Goal: Transaction & Acquisition: Purchase product/service

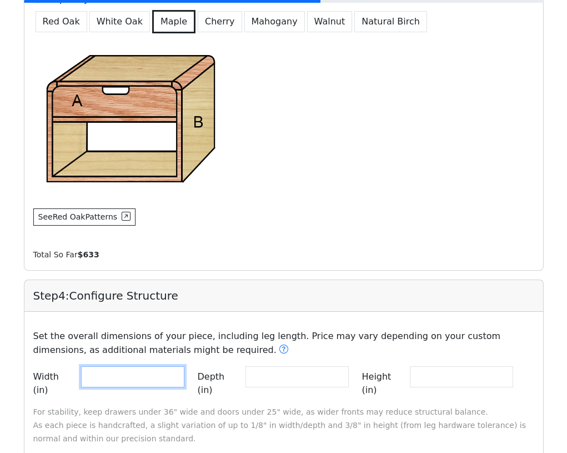
scroll to position [1192, 0]
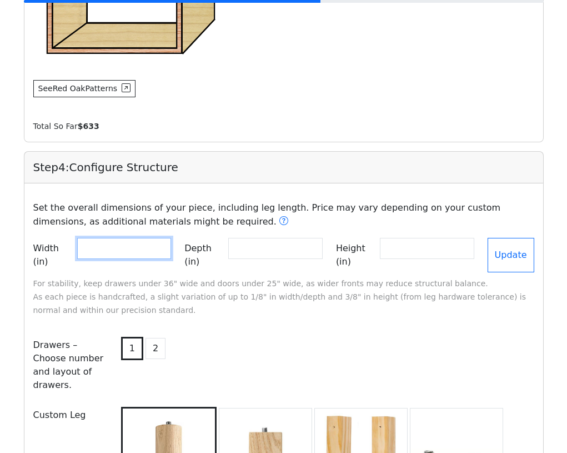
drag, startPoint x: 101, startPoint y: 246, endPoint x: 49, endPoint y: 246, distance: 51.6
click at [49, 246] on div "Width (in) **" at bounding box center [102, 255] width 138 height 34
paste input "number"
type input "**"
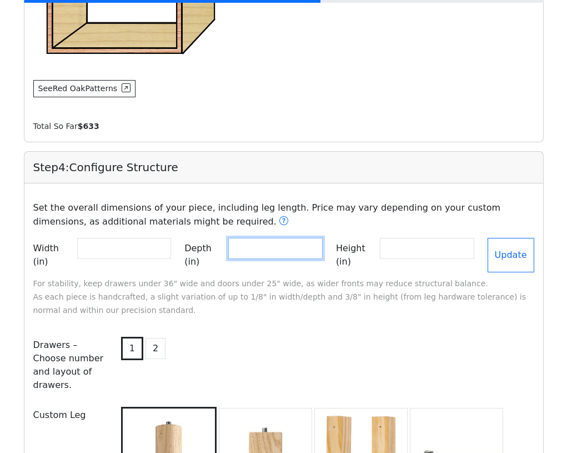
drag, startPoint x: 277, startPoint y: 254, endPoint x: 203, endPoint y: 254, distance: 73.3
click at [204, 254] on div "Depth (in) **" at bounding box center [253, 255] width 138 height 34
paste input "number"
type input "**"
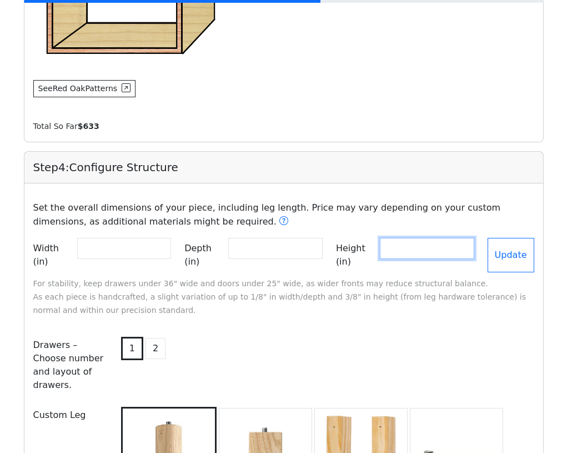
drag, startPoint x: 409, startPoint y: 254, endPoint x: 338, endPoint y: 242, distance: 71.7
click at [338, 242] on div "Height (in) **" at bounding box center [405, 255] width 138 height 34
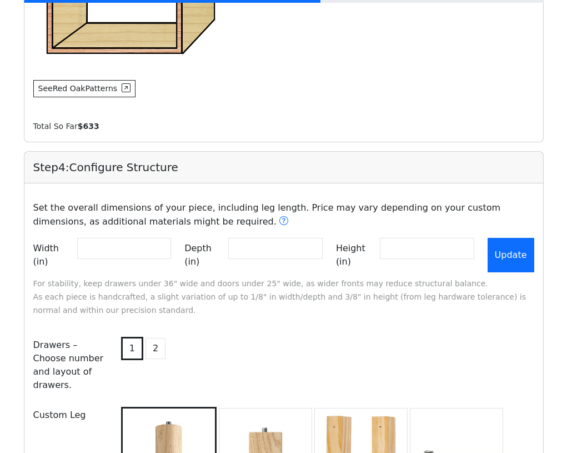
click at [503, 259] on button "Update" at bounding box center [511, 255] width 47 height 34
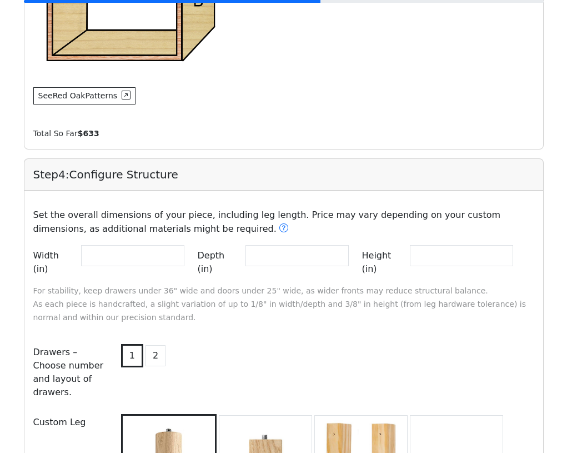
scroll to position [1167, 0]
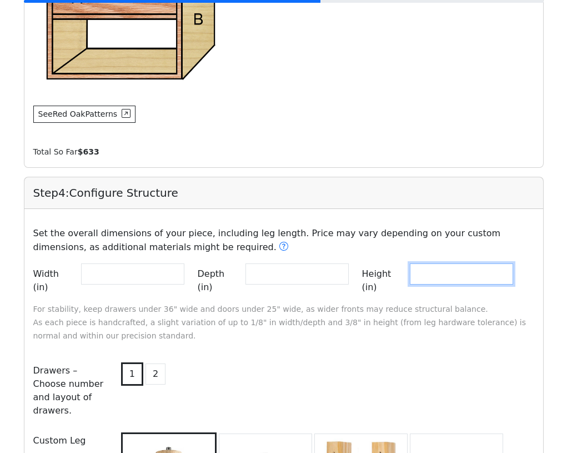
click at [443, 277] on input "**" at bounding box center [461, 273] width 103 height 21
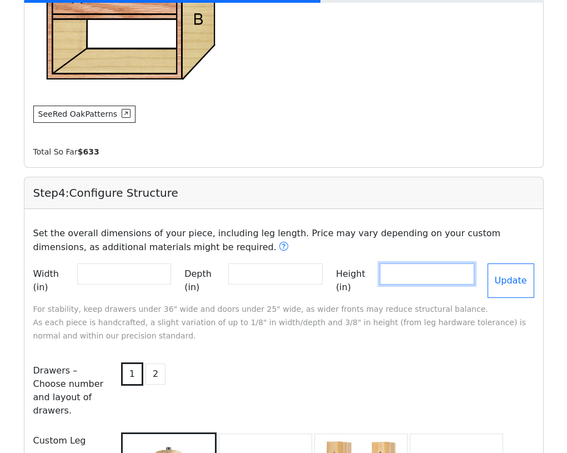
type input "**"
click at [282, 277] on input "**" at bounding box center [275, 273] width 94 height 21
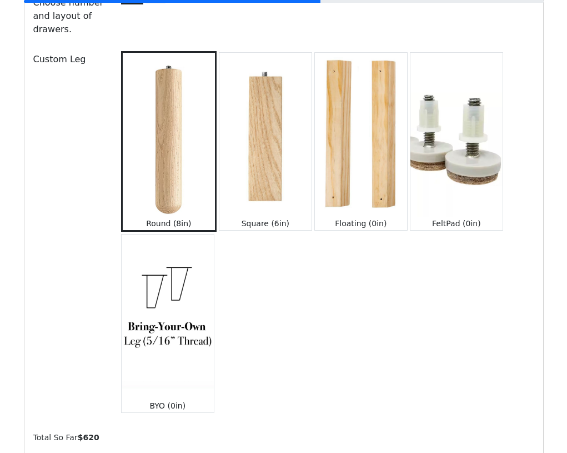
scroll to position [1379, 0]
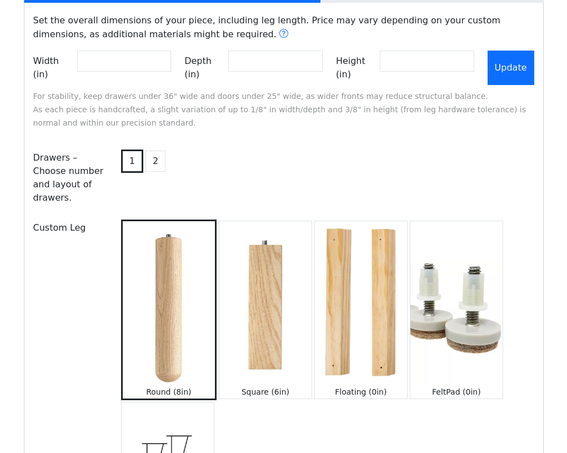
click at [504, 66] on button "Update" at bounding box center [511, 68] width 47 height 34
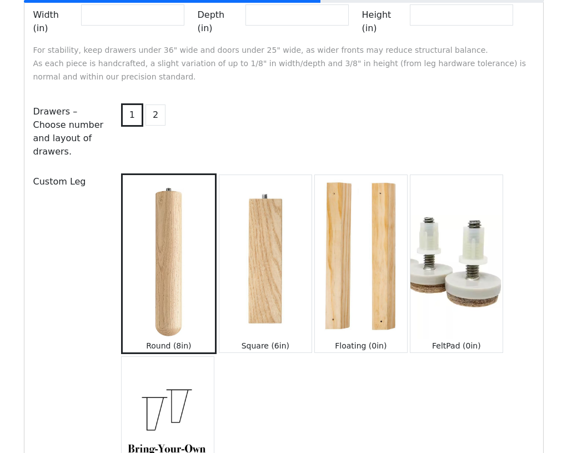
scroll to position [1325, 0]
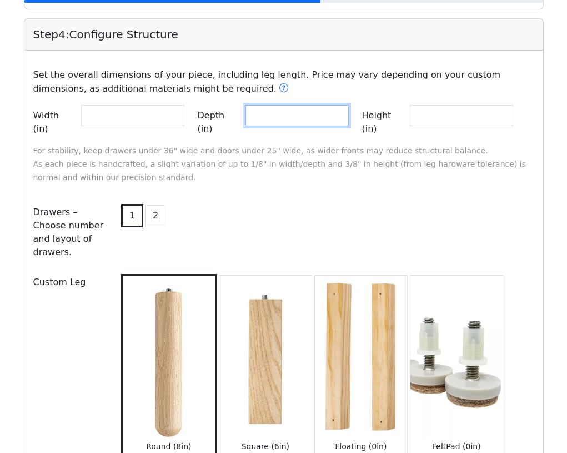
click at [333, 125] on input "**" at bounding box center [296, 115] width 103 height 21
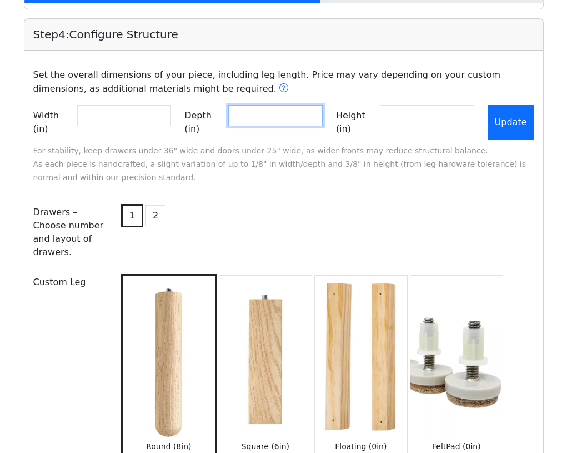
type input "**"
click at [523, 127] on button "Update" at bounding box center [511, 122] width 47 height 34
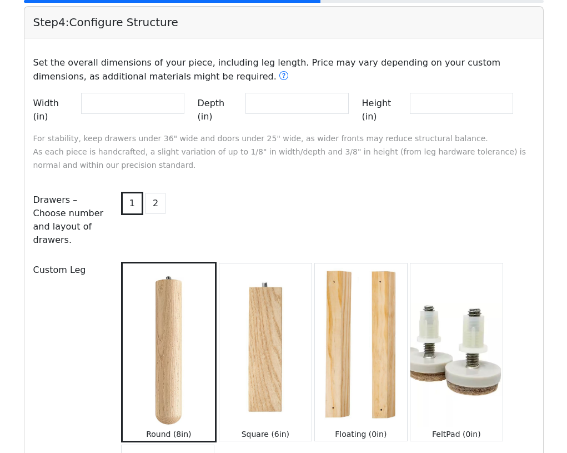
scroll to position [1157, 0]
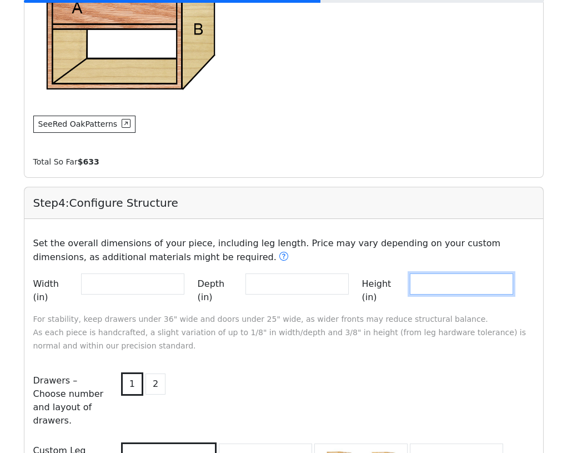
click at [458, 287] on input "**" at bounding box center [461, 283] width 103 height 21
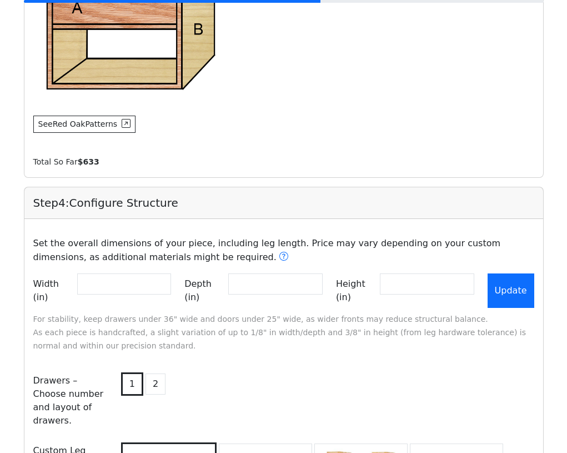
click at [516, 291] on button "Update" at bounding box center [511, 290] width 47 height 34
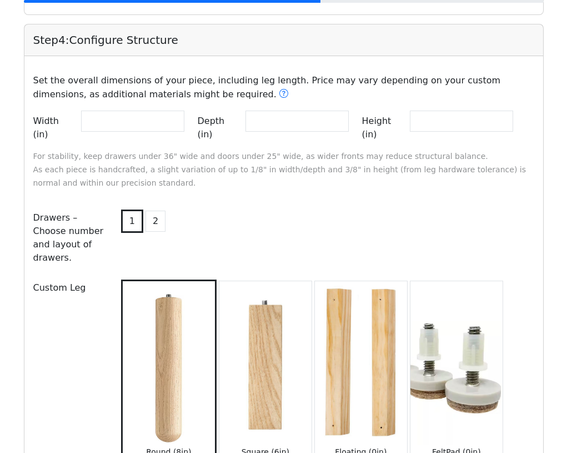
scroll to position [1244, 0]
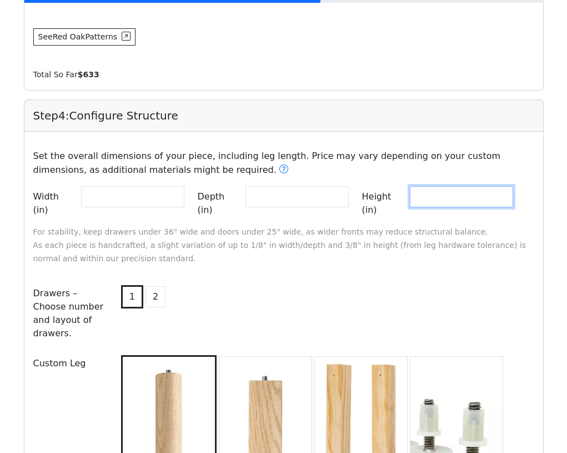
click at [476, 199] on input "**" at bounding box center [461, 196] width 103 height 21
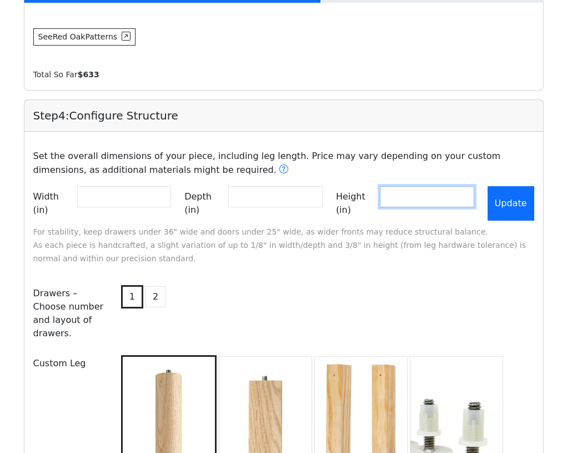
type input "**"
click at [516, 208] on button "Update" at bounding box center [511, 203] width 47 height 34
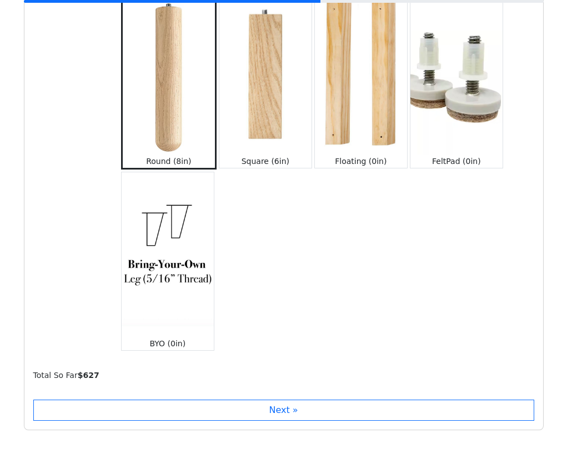
scroll to position [1678, 0]
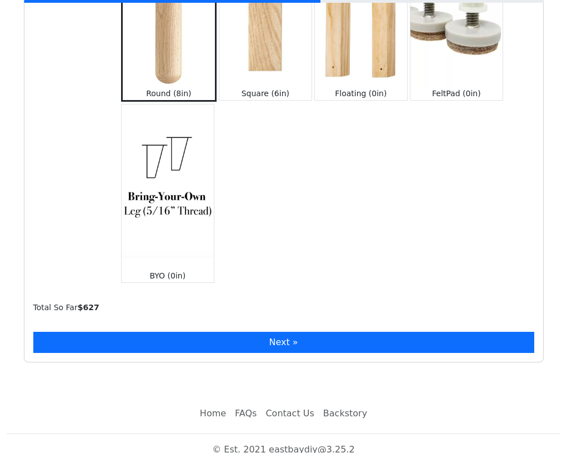
click at [344, 332] on button "Next »" at bounding box center [283, 342] width 501 height 21
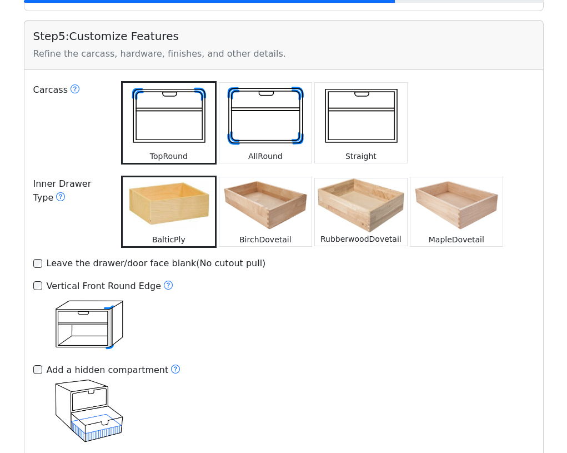
scroll to position [2176, 0]
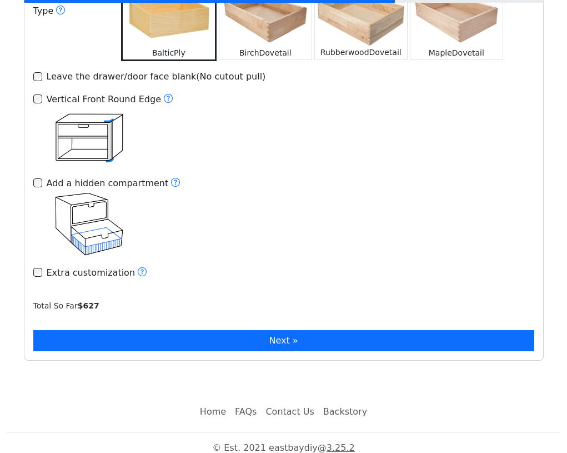
click at [310, 330] on button "Next »" at bounding box center [283, 340] width 501 height 21
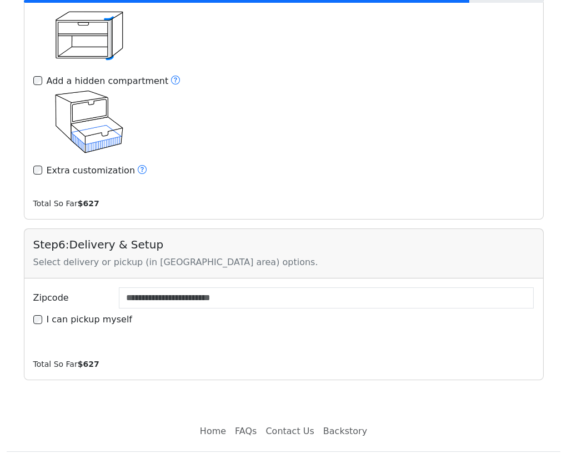
scroll to position [2285, 0]
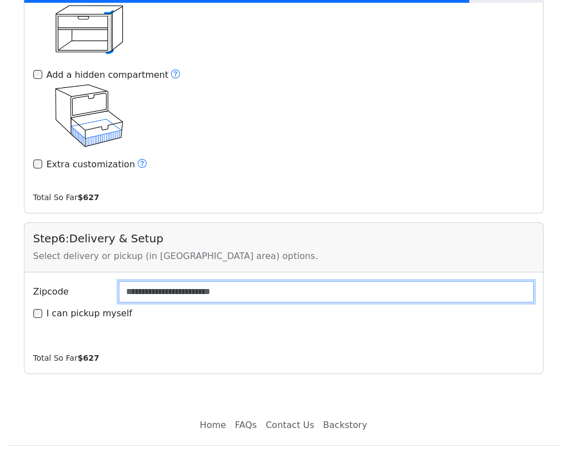
click at [274, 281] on input "Zipcode" at bounding box center [326, 291] width 415 height 21
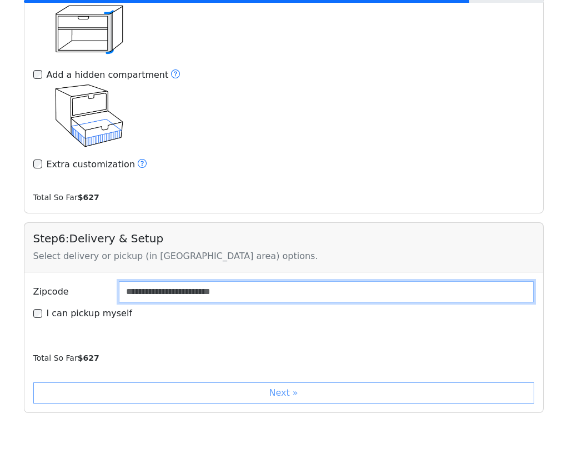
type input "*****"
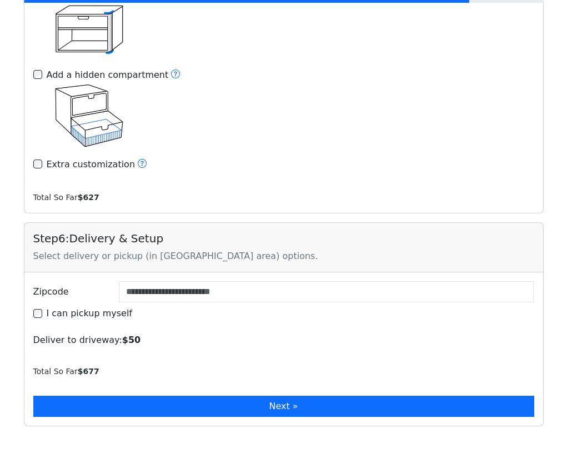
click at [236, 395] on button "Next »" at bounding box center [283, 405] width 501 height 21
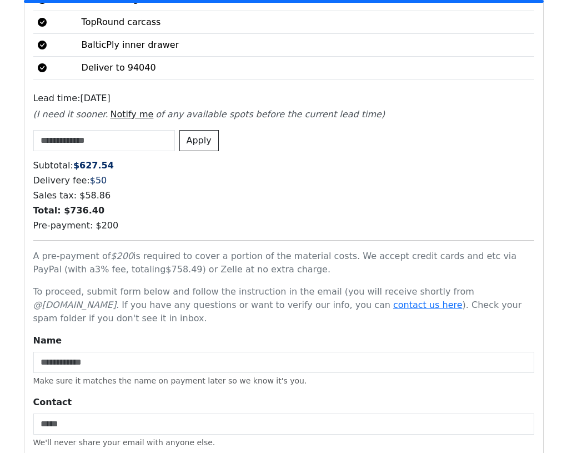
scroll to position [3230, 0]
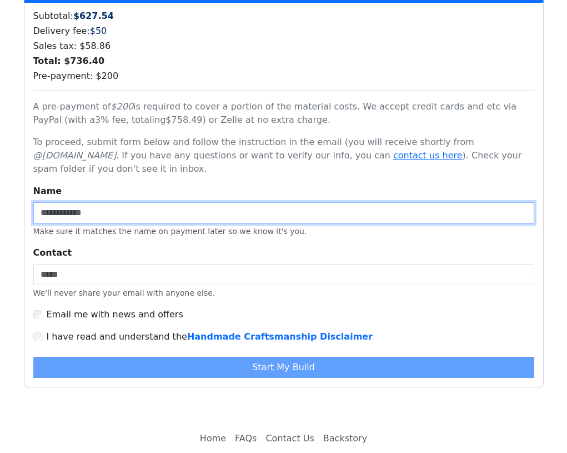
click at [245, 202] on input "Name" at bounding box center [283, 212] width 501 height 21
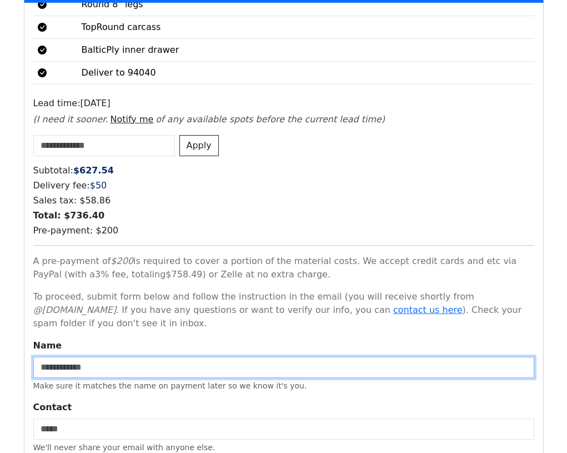
scroll to position [3008, 0]
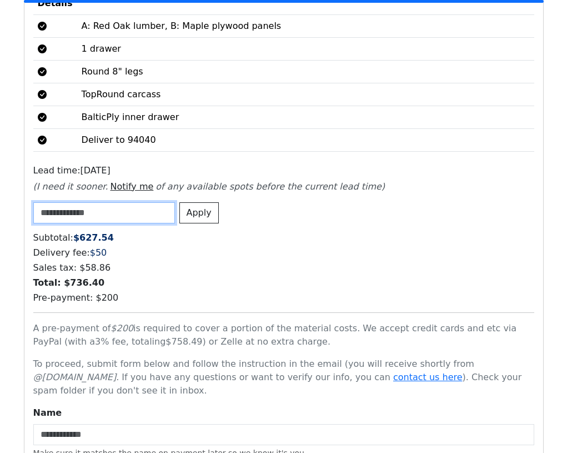
click at [152, 202] on input at bounding box center [104, 212] width 142 height 21
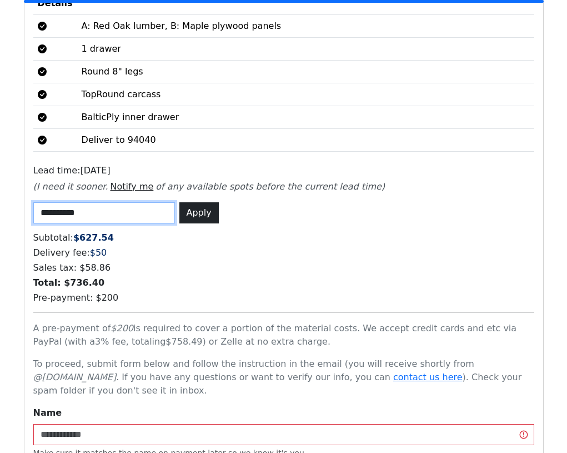
type input "**********"
click at [201, 202] on button "Apply" at bounding box center [198, 212] width 39 height 21
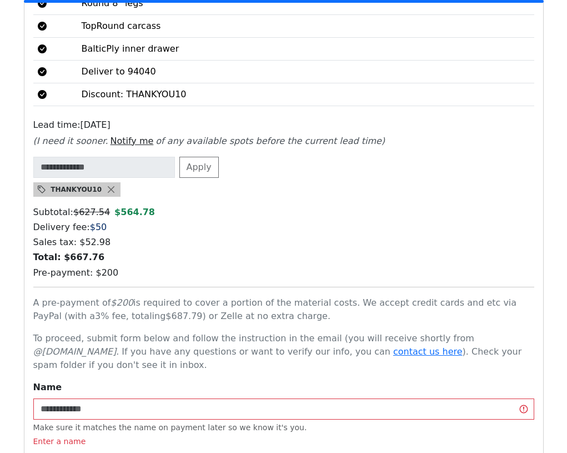
scroll to position [3105, 0]
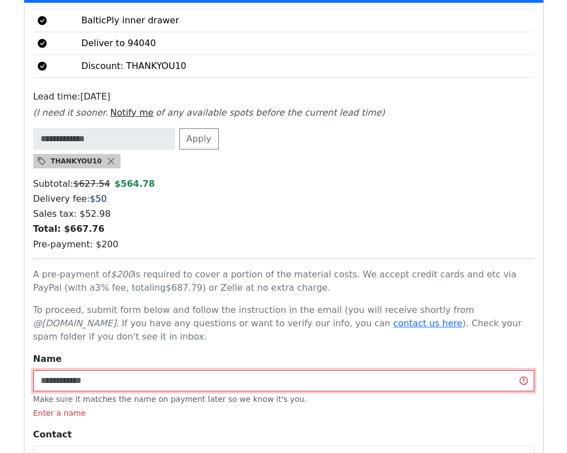
click at [175, 370] on input "Name" at bounding box center [283, 380] width 501 height 21
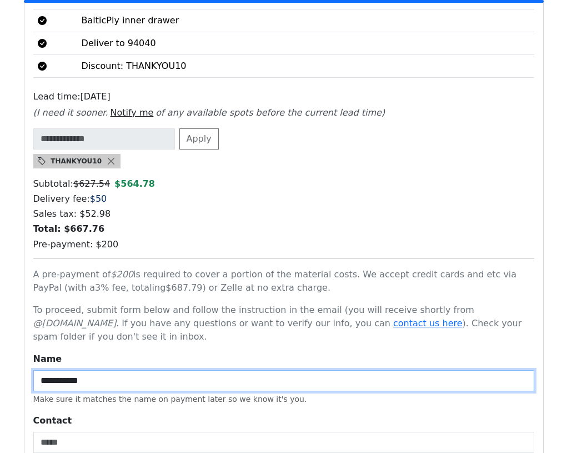
type input "**********"
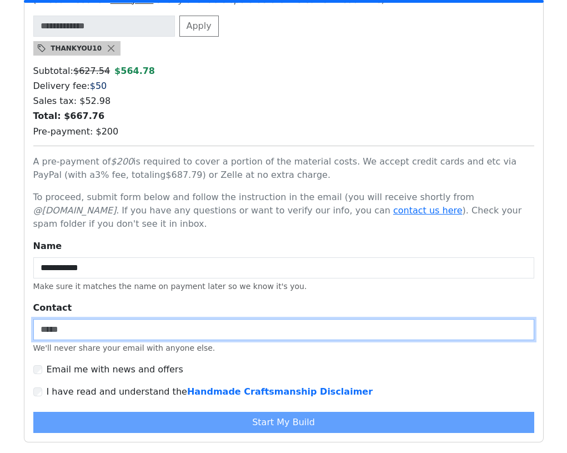
scroll to position [3218, 0]
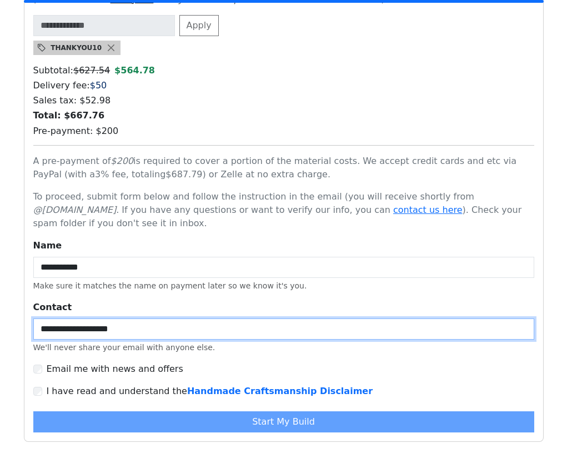
type input "**********"
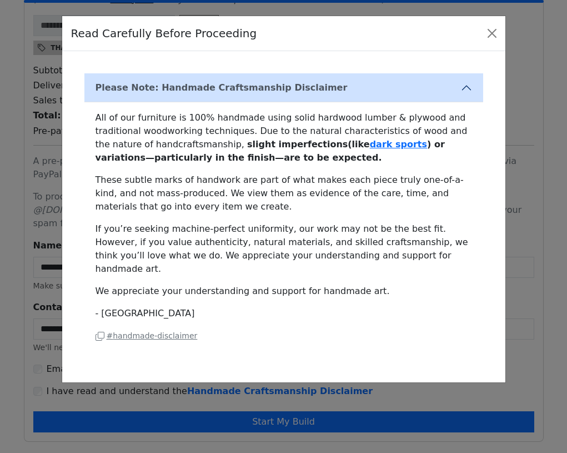
click at [178, 407] on div "Read Carefully Before Proceeding Please Note: Handmade Craftsmanship Disclaimer…" at bounding box center [283, 226] width 567 height 453
click at [494, 33] on button "Close" at bounding box center [492, 33] width 18 height 18
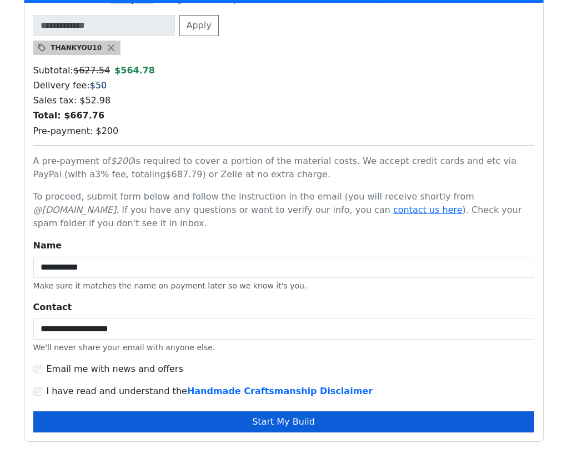
click at [290, 411] on button "Start My Build" at bounding box center [283, 421] width 501 height 21
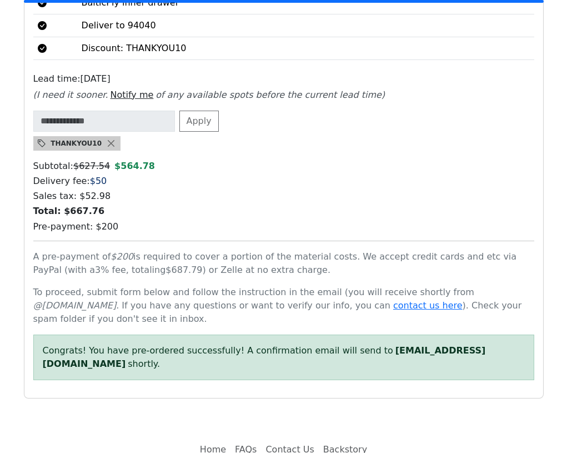
scroll to position [3146, 0]
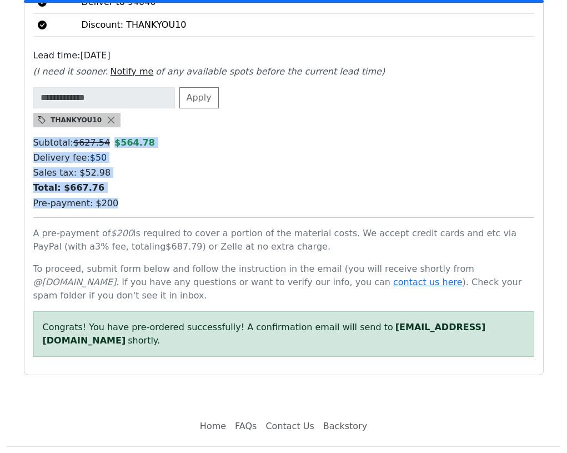
drag, startPoint x: 112, startPoint y: 192, endPoint x: 30, endPoint y: 132, distance: 101.4
copy div "Subtotal: $ 627.54 $ 564.78 Delivery fee: $ 50 Sales tax: $ 52.98 Total: $ 667.…"
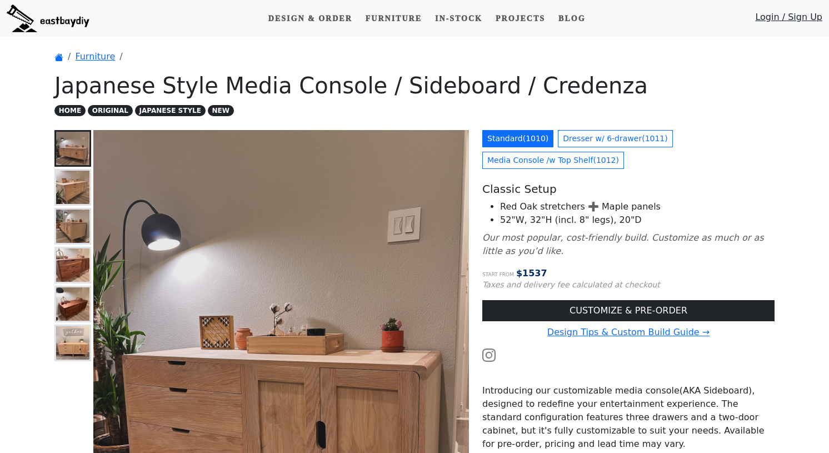
scroll to position [46, 0]
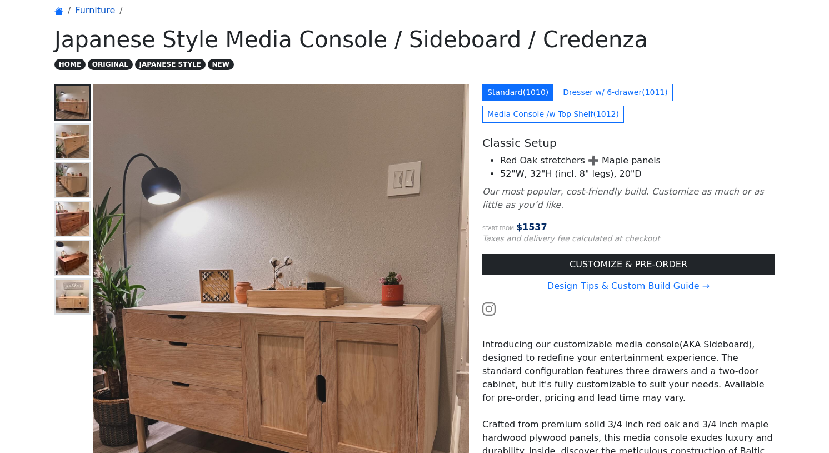
click at [104, 9] on link "Furniture" at bounding box center [95, 10] width 40 height 11
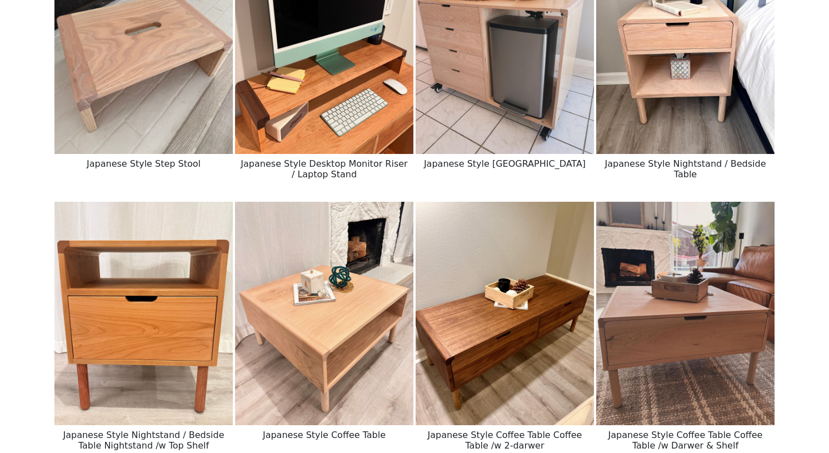
scroll to position [792, 0]
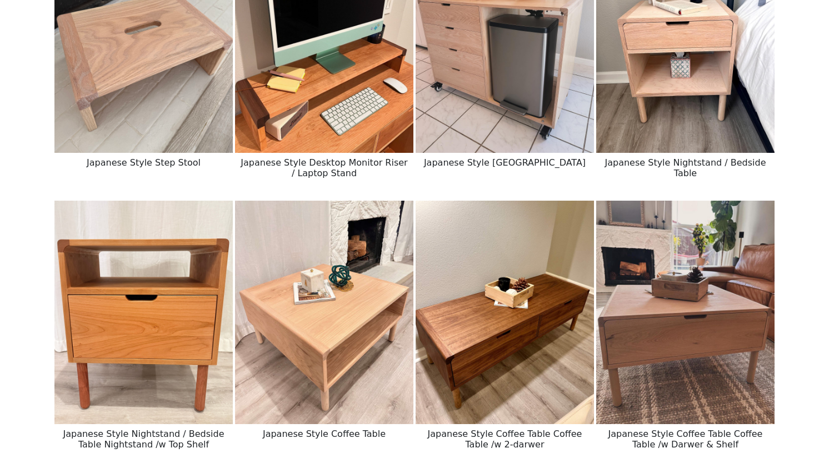
click at [283, 308] on img at bounding box center [324, 311] width 178 height 223
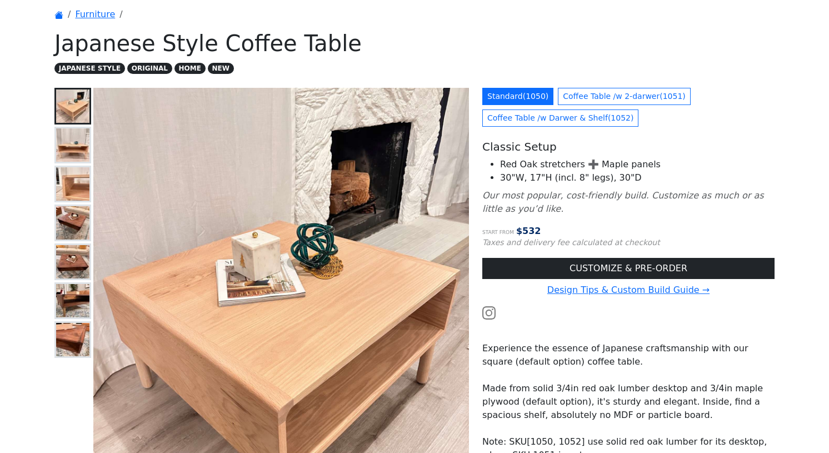
scroll to position [43, 0]
click at [81, 153] on img at bounding box center [72, 144] width 33 height 33
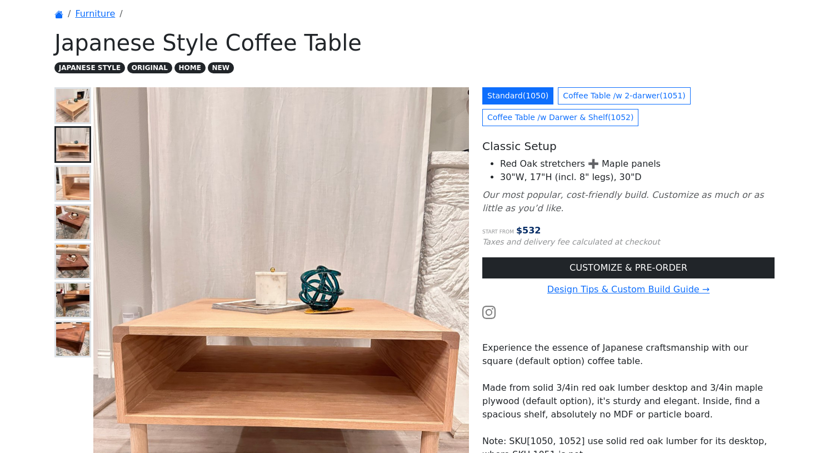
click at [82, 187] on img at bounding box center [72, 183] width 33 height 33
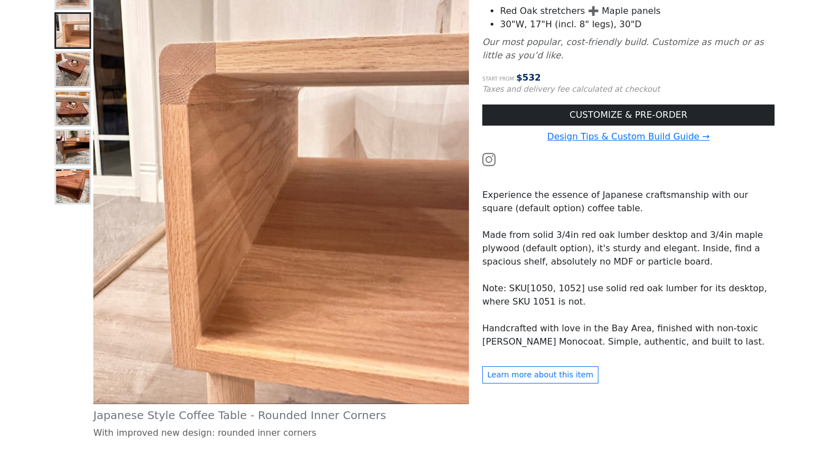
scroll to position [193, 0]
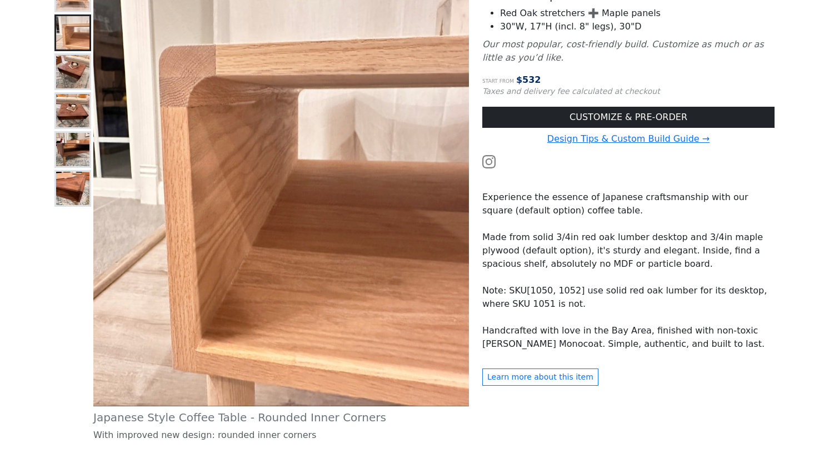
click at [67, 114] on img at bounding box center [72, 110] width 33 height 33
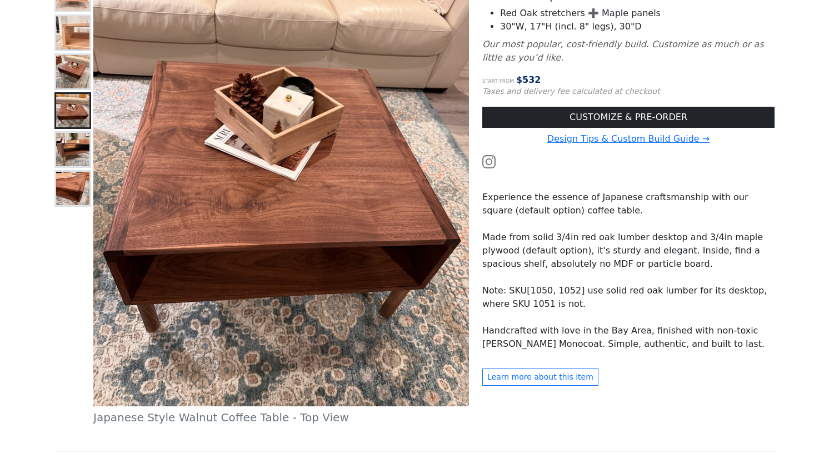
click at [67, 152] on img at bounding box center [72, 149] width 33 height 33
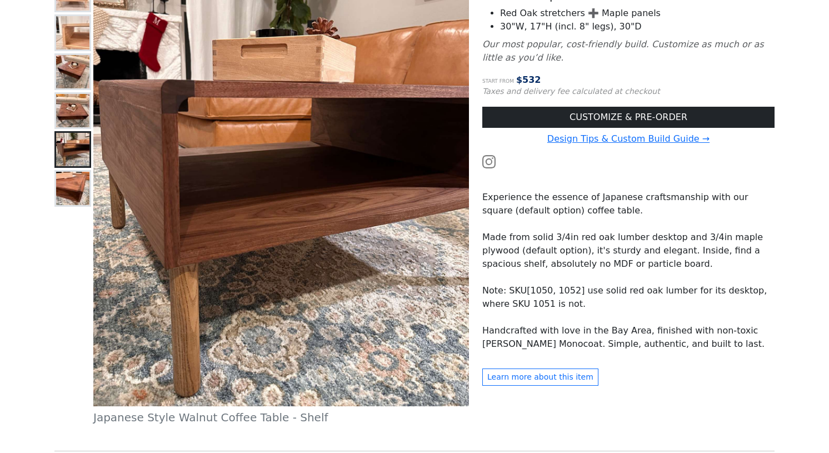
click at [74, 187] on img at bounding box center [72, 188] width 33 height 33
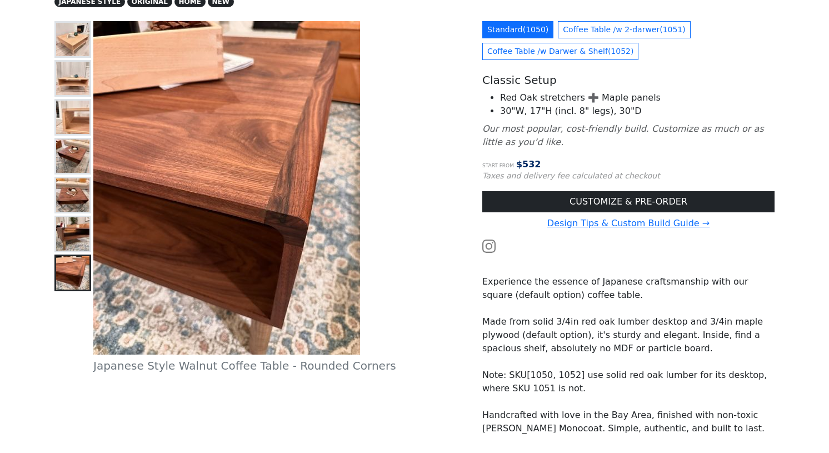
scroll to position [108, 0]
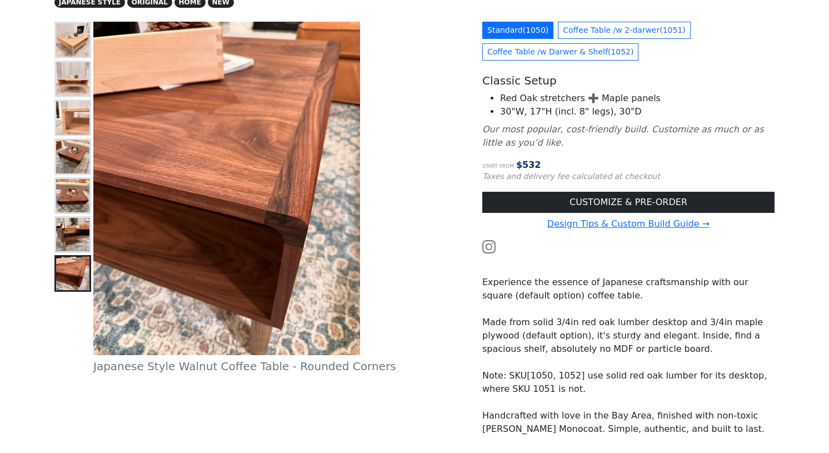
click at [75, 223] on img at bounding box center [72, 234] width 33 height 33
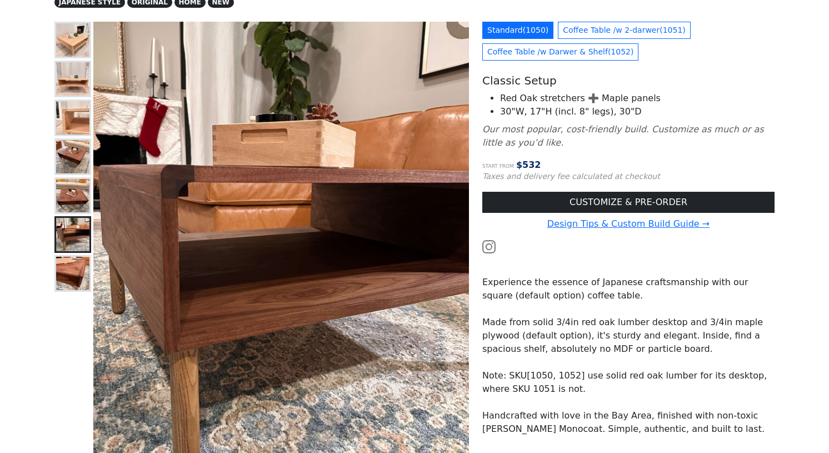
scroll to position [115, 0]
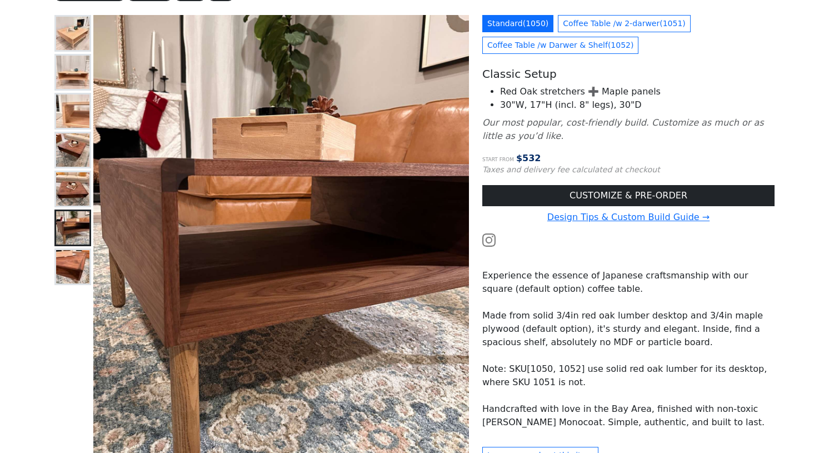
click at [73, 127] on img at bounding box center [72, 110] width 33 height 33
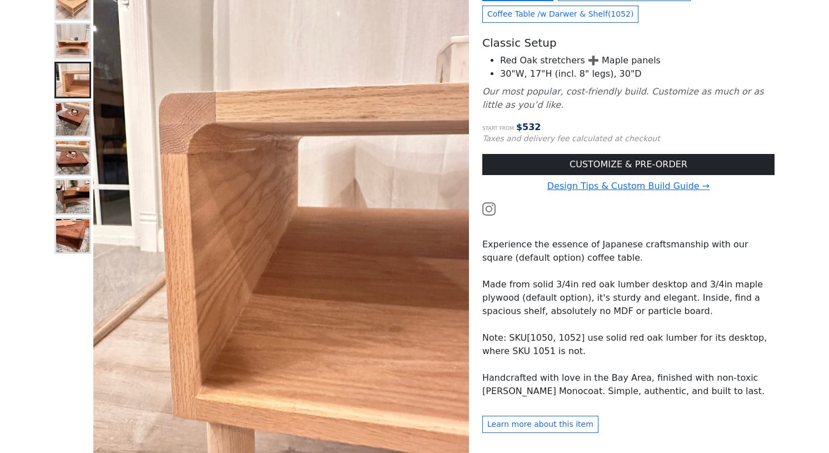
scroll to position [146, 0]
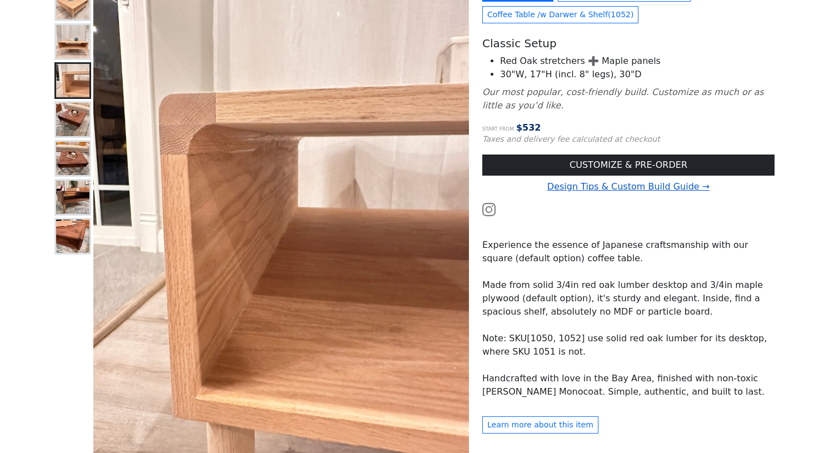
click at [595, 188] on link "Design Tips & Custom Build Guide →" at bounding box center [628, 186] width 162 height 11
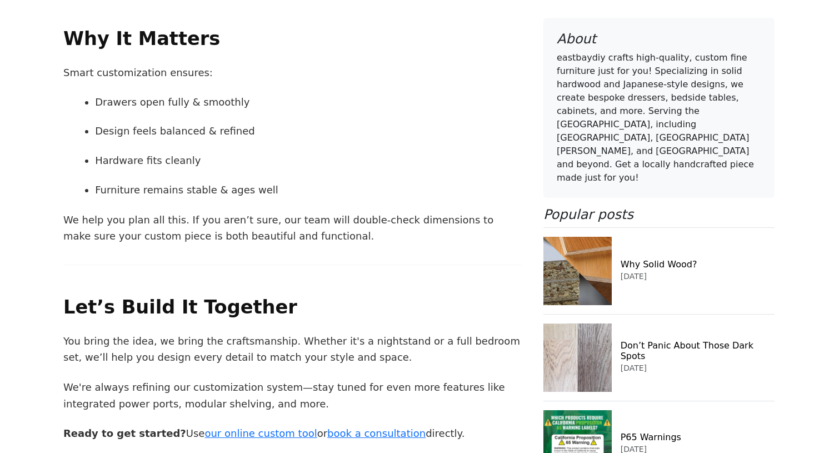
scroll to position [14709, 0]
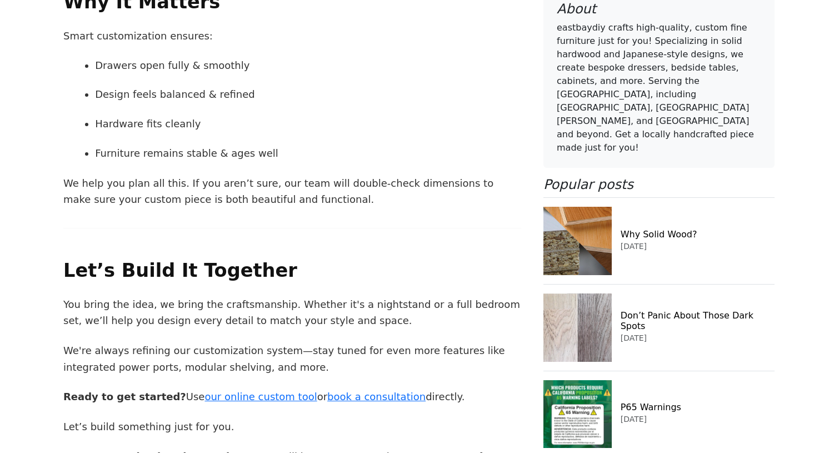
click at [454, 450] on link "FAQs" at bounding box center [466, 456] width 24 height 12
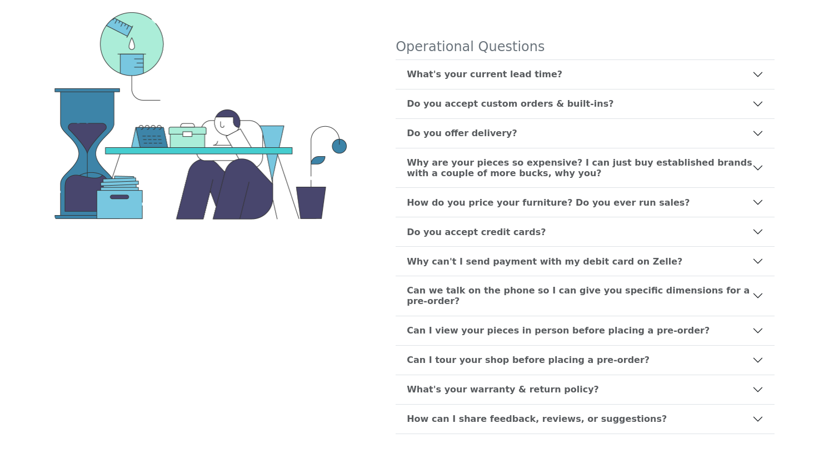
scroll to position [99, 0]
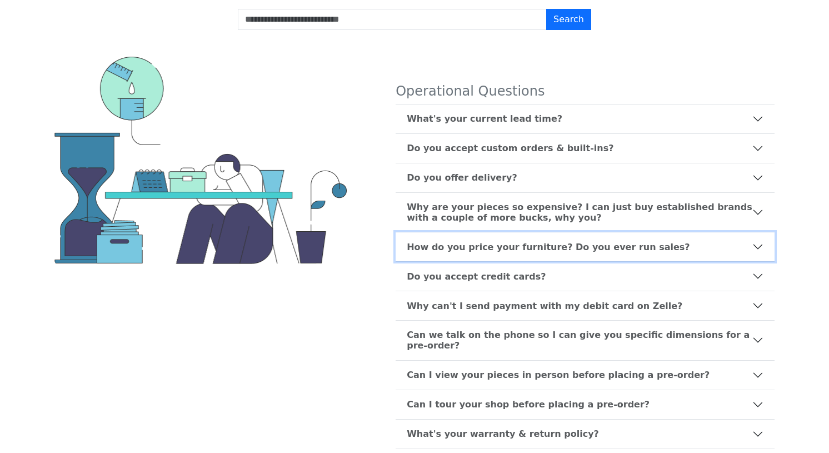
click at [439, 244] on b "How do you price your furniture? Do you ever run sales?" at bounding box center [548, 247] width 283 height 11
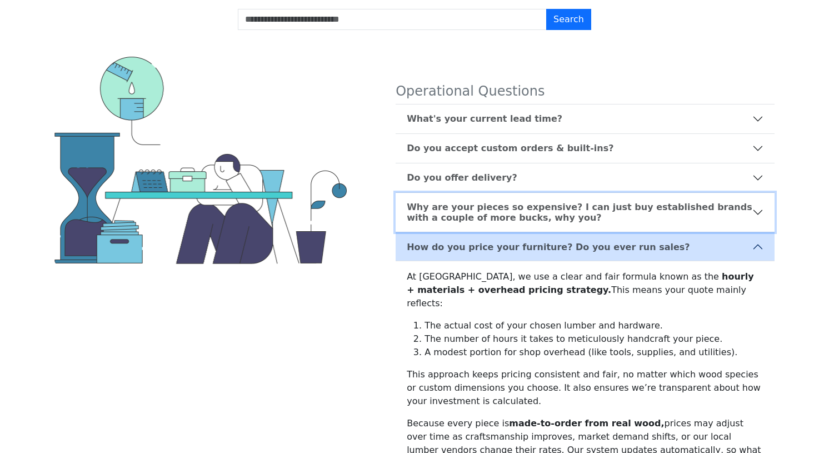
click at [439, 213] on b "Why are your pieces so expensive? I can just buy established brands with a coup…" at bounding box center [579, 212] width 345 height 21
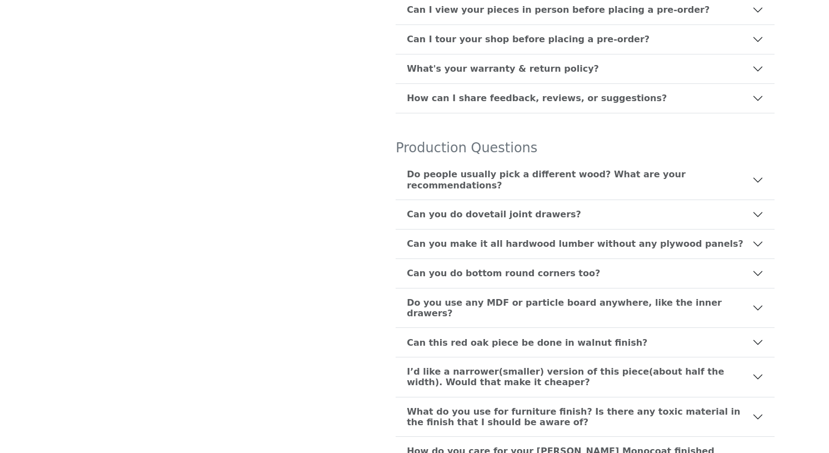
scroll to position [878, 0]
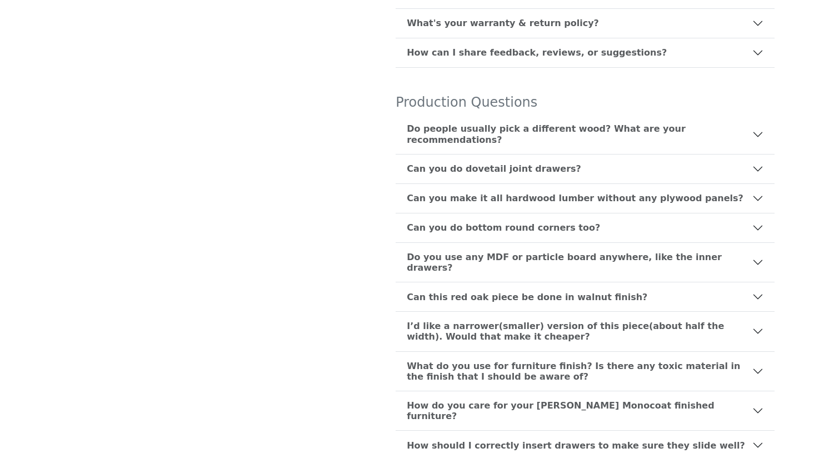
click at [442, 123] on b "Do people usually pick a different wood? What are your recommendations?" at bounding box center [579, 133] width 345 height 21
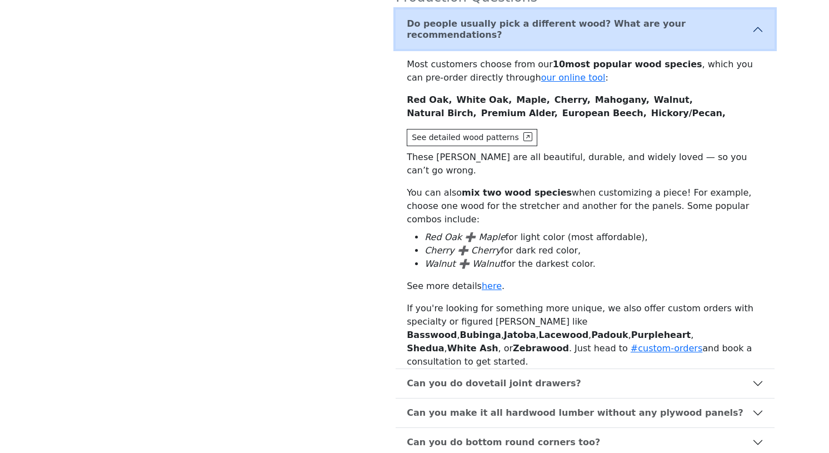
scroll to position [549, 0]
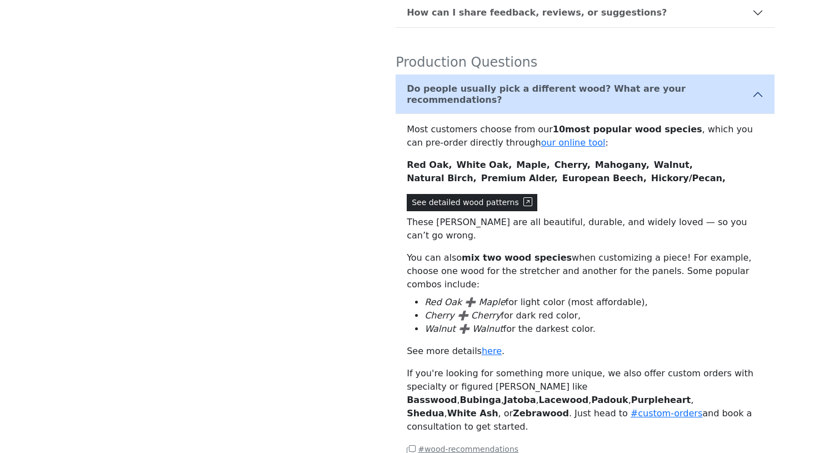
click at [504, 194] on button "See detailed wood patterns" at bounding box center [472, 202] width 131 height 17
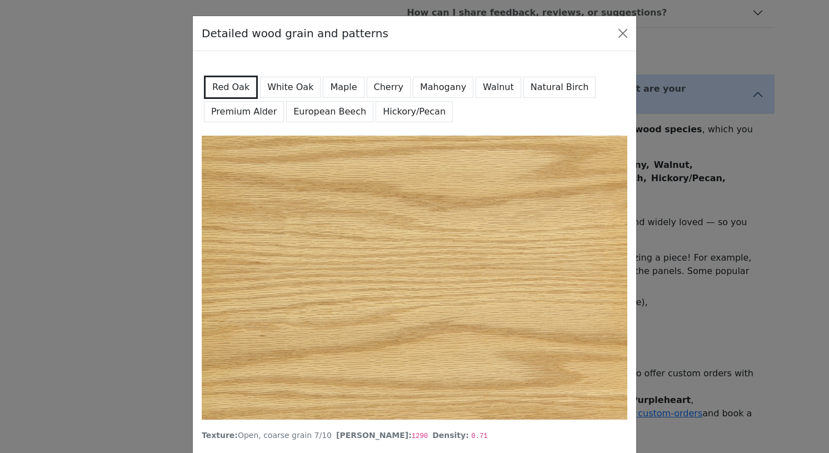
click at [290, 92] on button "White Oak" at bounding box center [290, 87] width 61 height 21
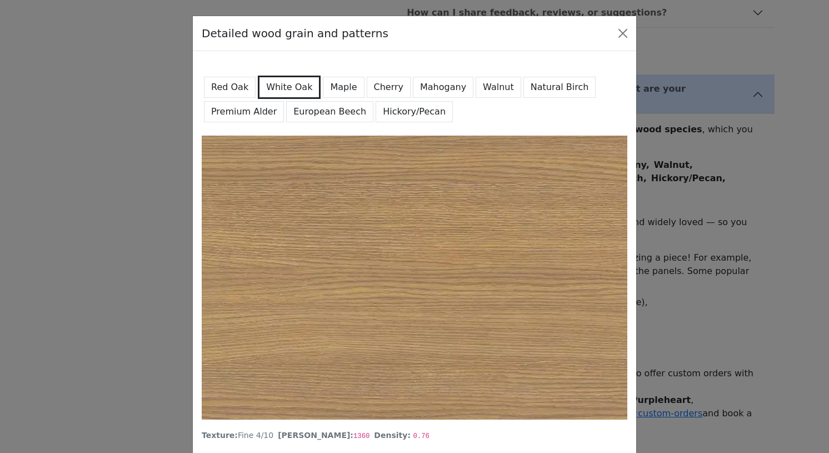
click at [235, 83] on button "Red Oak" at bounding box center [230, 87] width 52 height 21
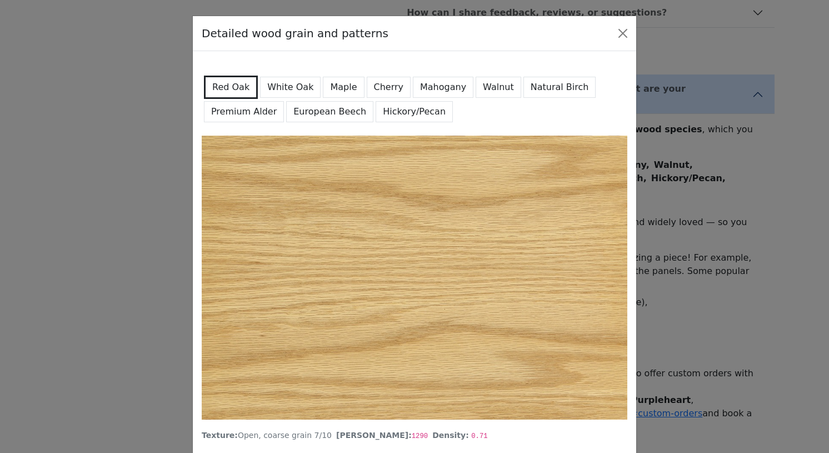
click at [341, 83] on button "Maple" at bounding box center [343, 87] width 41 height 21
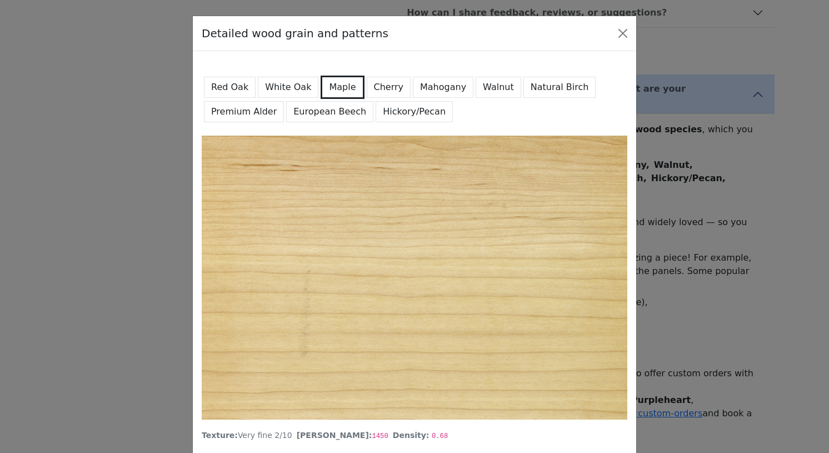
click at [369, 83] on button "Cherry" at bounding box center [389, 87] width 44 height 21
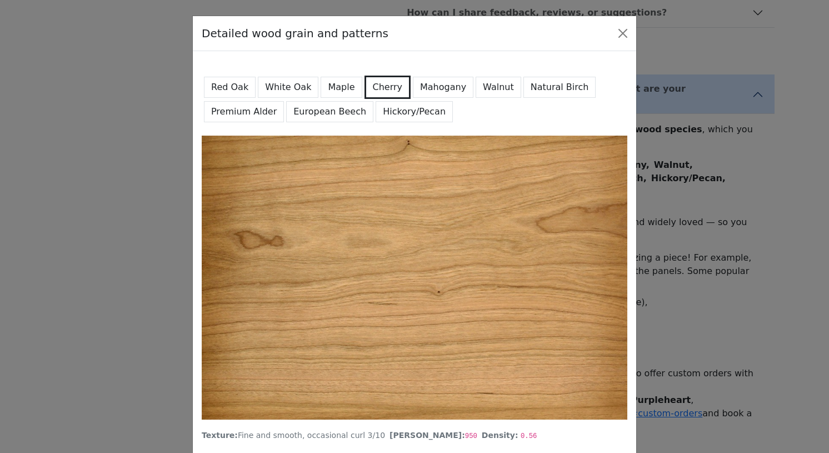
click at [228, 86] on button "Red Oak" at bounding box center [230, 87] width 52 height 21
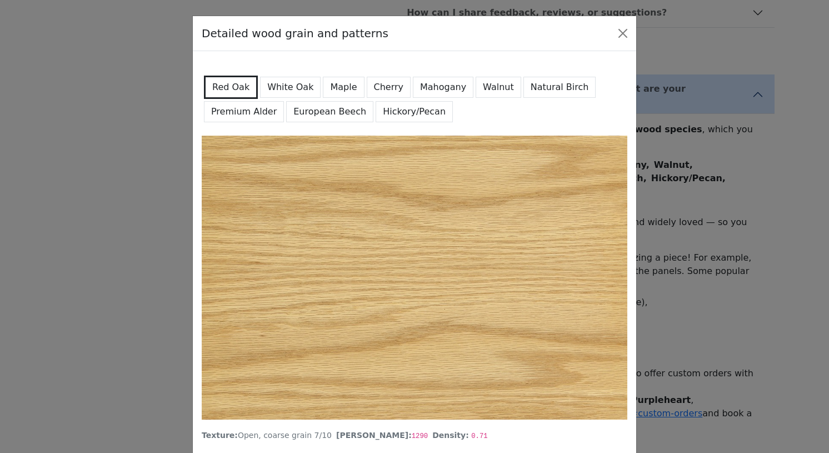
scroll to position [81, 0]
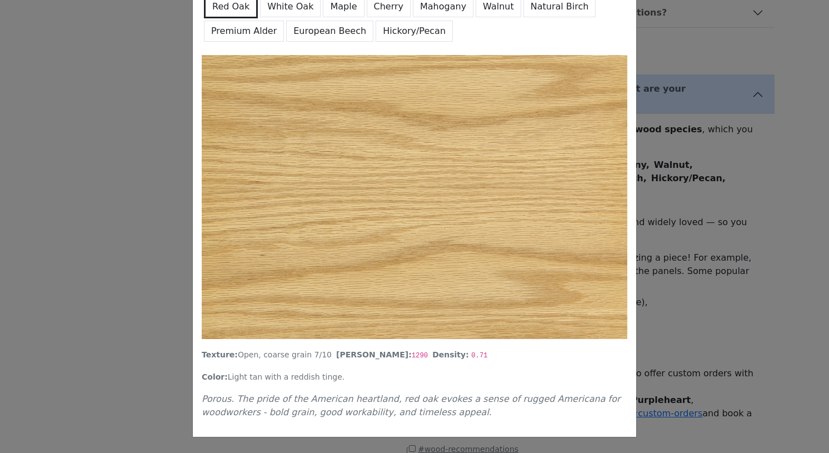
click at [162, 255] on div "Detailed wood grain and patterns Red Oak White Oak Maple Cherry Mahogany Walnut…" at bounding box center [414, 226] width 829 height 453
click at [151, 129] on div "Detailed wood grain and patterns Red Oak White Oak Maple Cherry Mahogany Walnut…" at bounding box center [414, 226] width 829 height 453
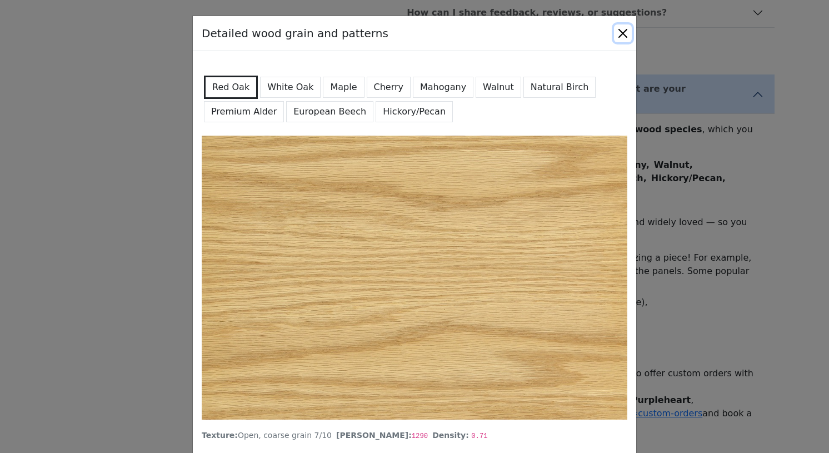
click at [618, 35] on button "Close" at bounding box center [623, 33] width 18 height 18
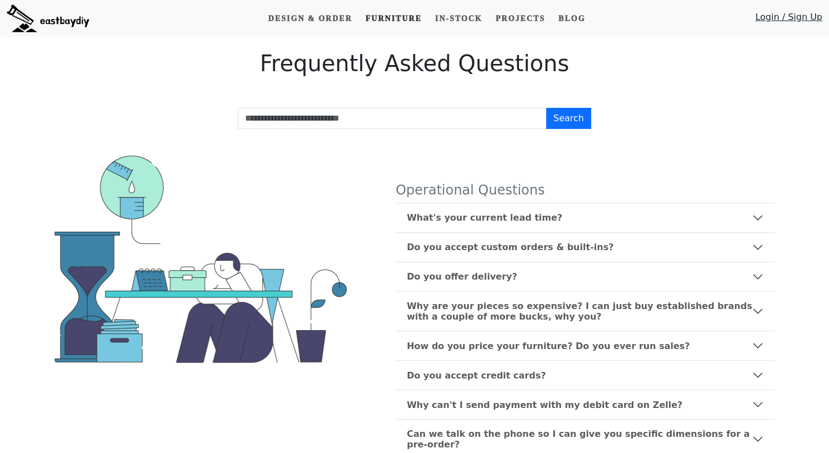
click at [373, 18] on link "Furniture" at bounding box center [393, 18] width 65 height 21
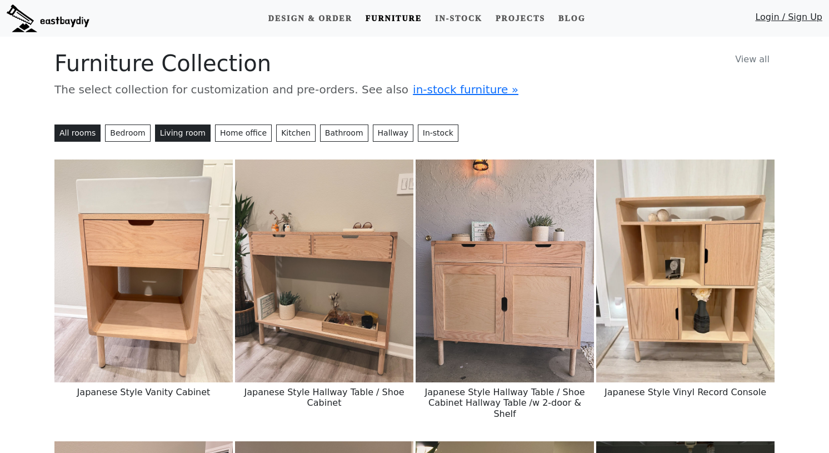
click at [177, 127] on button "Living room" at bounding box center [183, 132] width 56 height 17
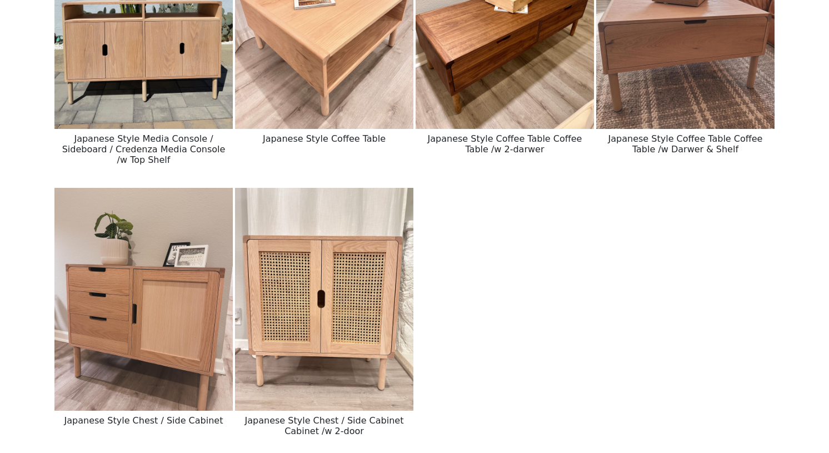
scroll to position [460, 0]
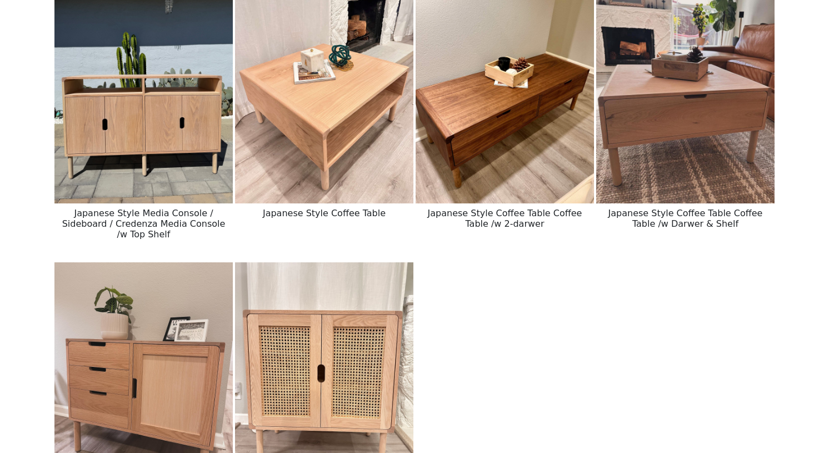
click at [517, 120] on img at bounding box center [504, 92] width 178 height 223
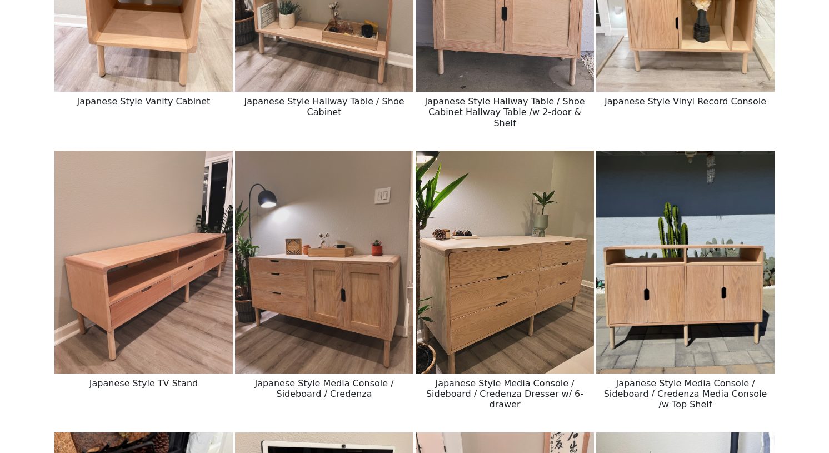
scroll to position [841, 0]
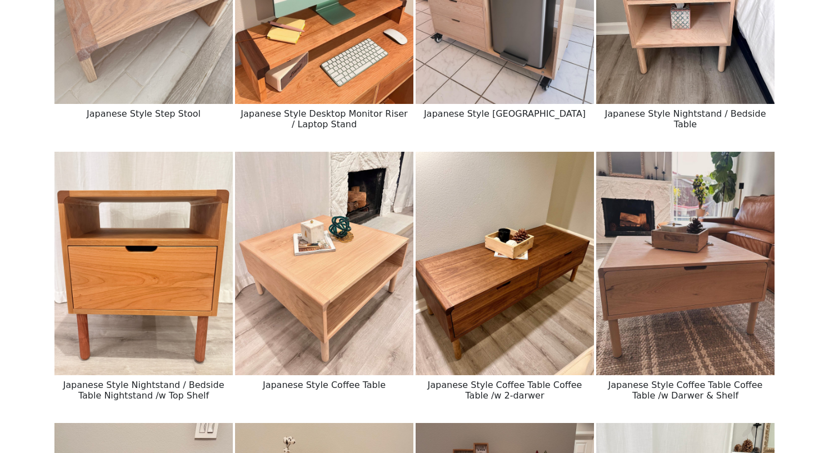
click at [506, 330] on img at bounding box center [504, 263] width 178 height 223
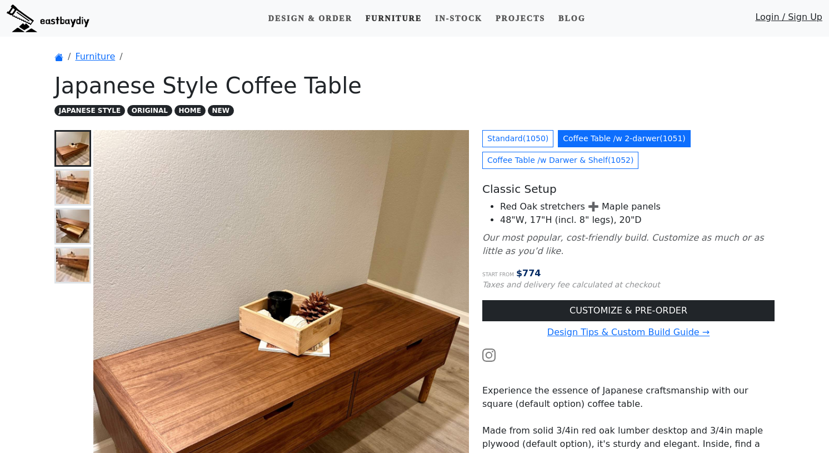
click at [384, 18] on link "Furniture" at bounding box center [393, 18] width 65 height 21
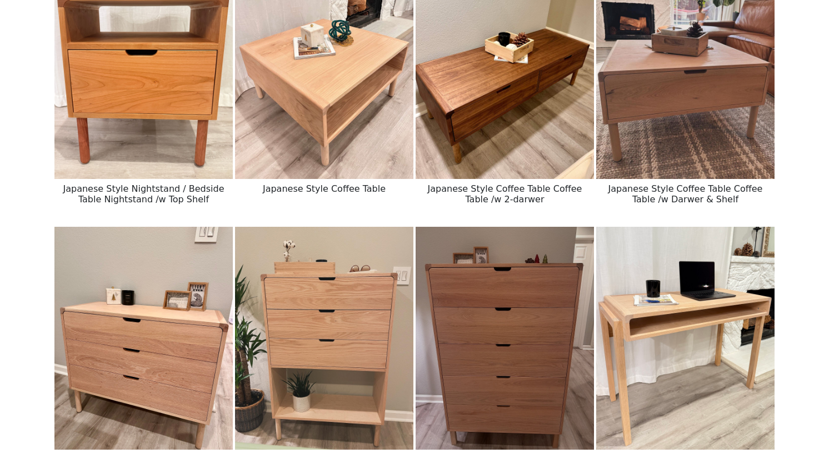
scroll to position [974, 0]
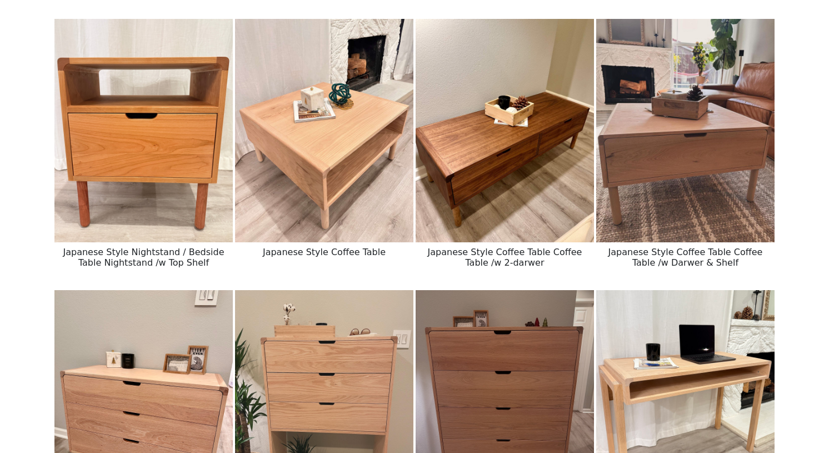
click at [480, 195] on img at bounding box center [504, 130] width 178 height 223
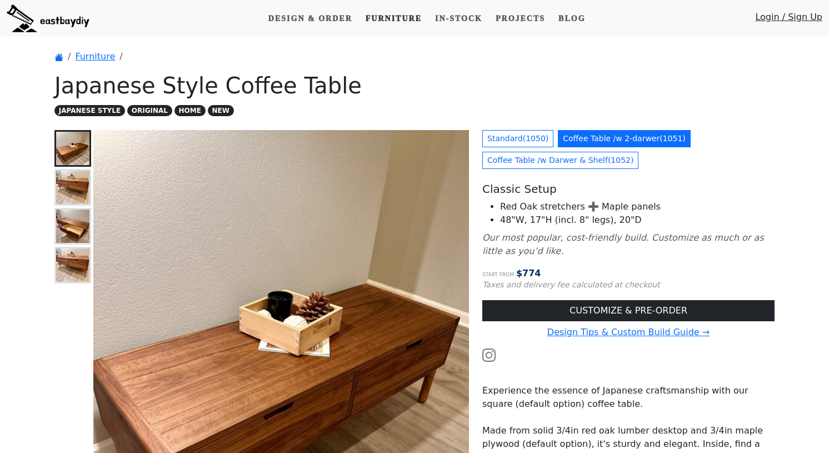
click at [394, 19] on link "Furniture" at bounding box center [393, 18] width 65 height 21
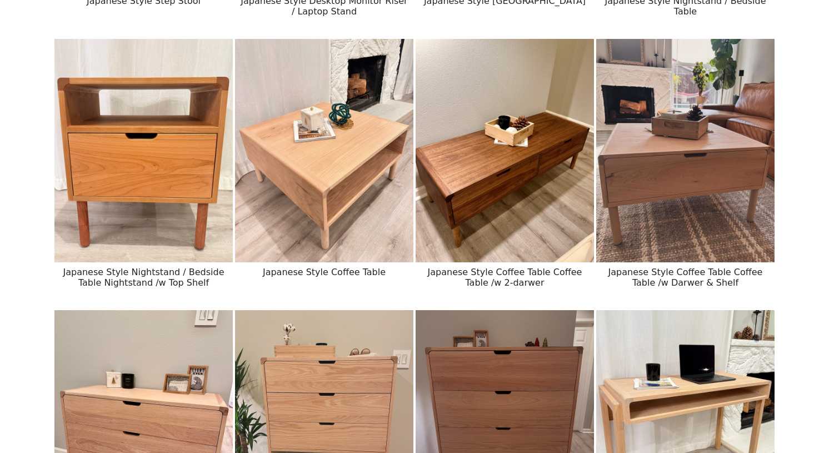
scroll to position [1039, 0]
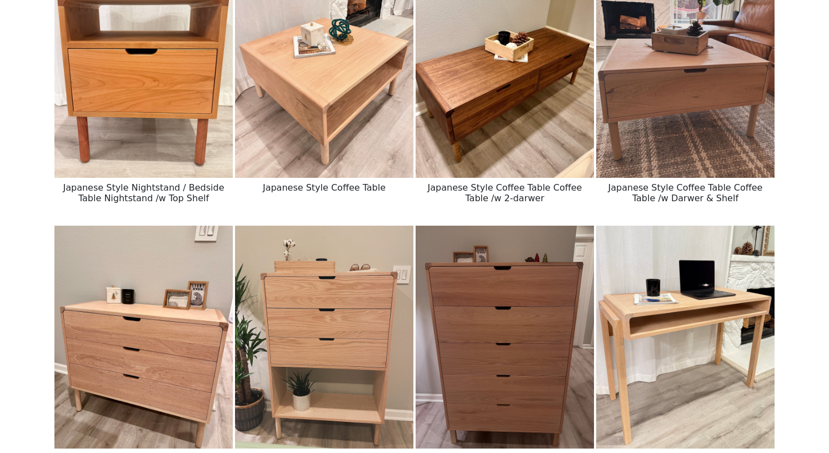
click at [489, 102] on img at bounding box center [504, 65] width 178 height 223
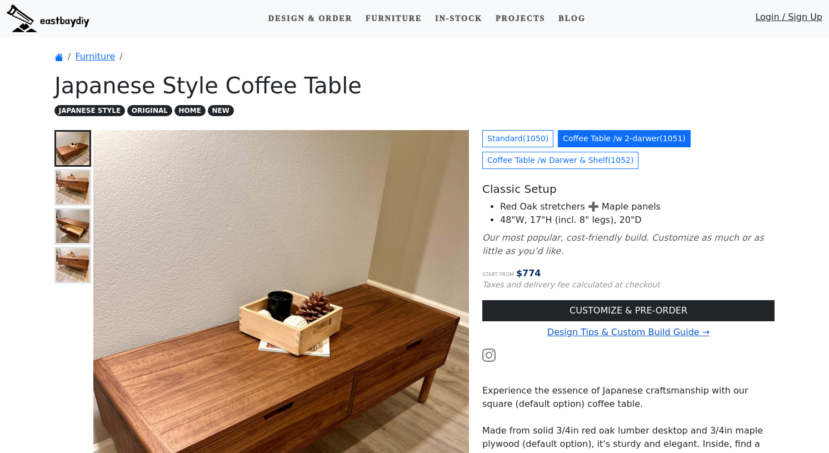
click at [583, 333] on link "Design Tips & Custom Build Guide →" at bounding box center [628, 332] width 162 height 11
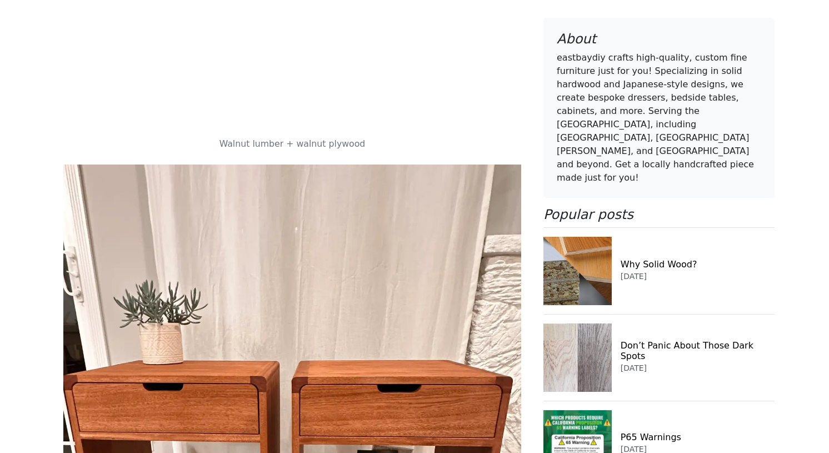
scroll to position [1814, 0]
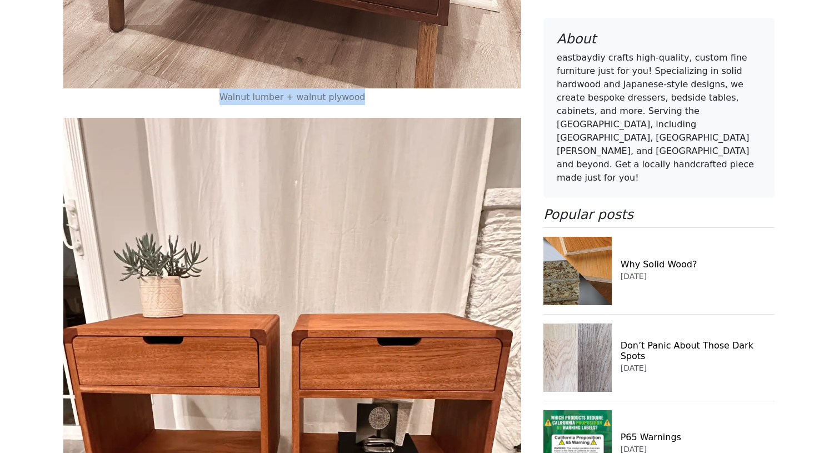
drag, startPoint x: 359, startPoint y: 100, endPoint x: 227, endPoint y: 100, distance: 132.2
click at [227, 100] on p "Walnut lumber + walnut plywood" at bounding box center [292, 96] width 458 height 17
copy small "Walnut lumber + walnut plywood"
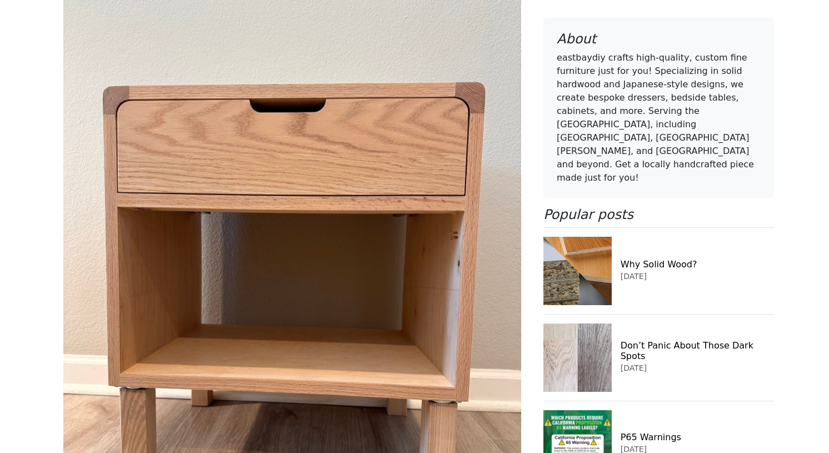
scroll to position [4281, 0]
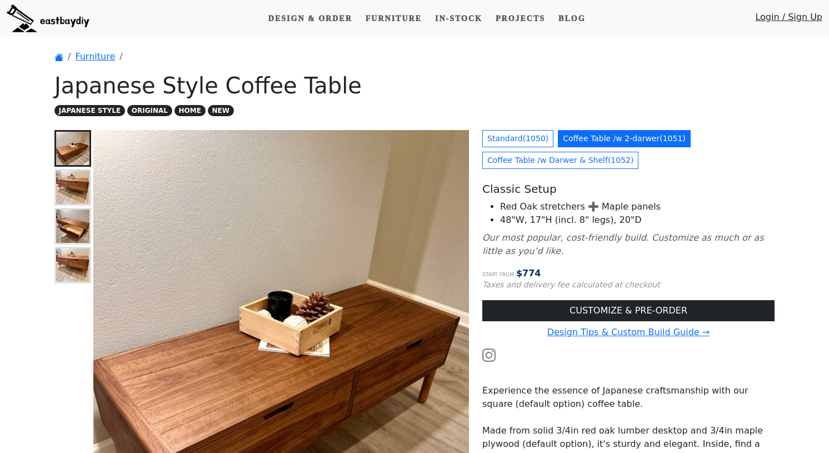
click at [392, 115] on p "JAPANESE STYLE ORIGINAL HOME NEW" at bounding box center [414, 109] width 720 height 13
click at [574, 334] on link "Design Tips & Custom Build Guide →" at bounding box center [628, 332] width 162 height 11
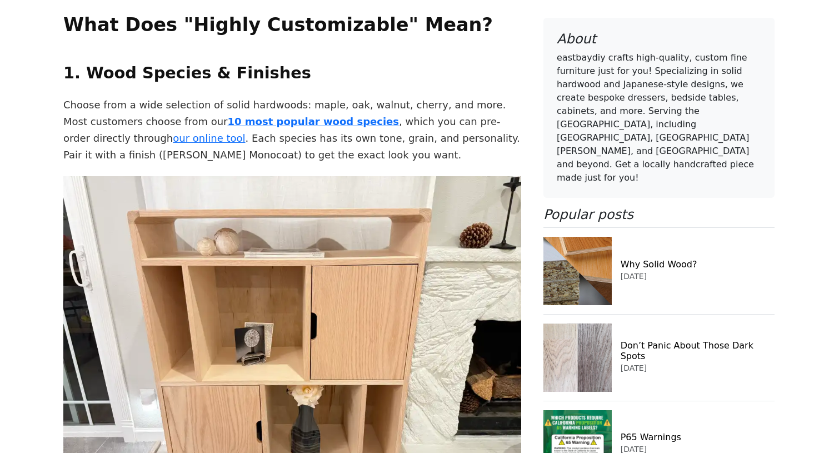
scroll to position [813, 0]
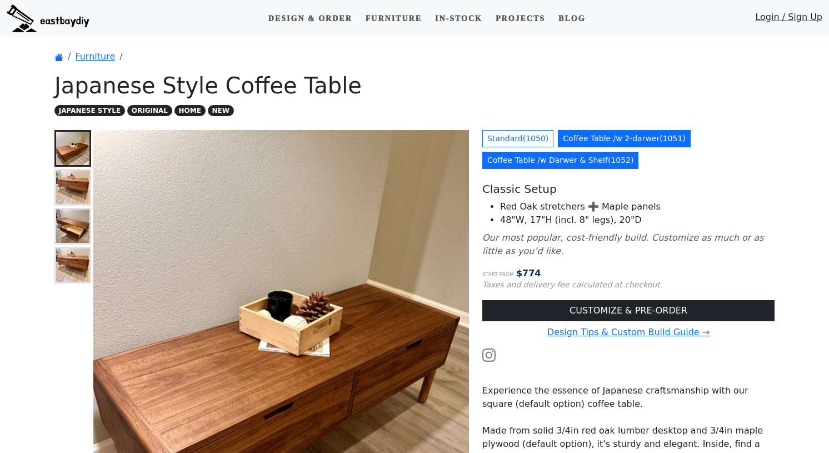
click at [518, 168] on link "Coffee Table /w Darwer & Shelf ( 1052 )" at bounding box center [560, 160] width 156 height 17
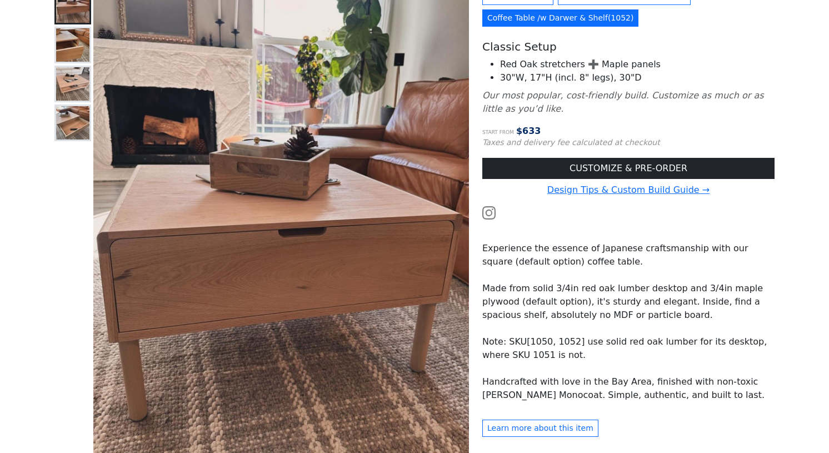
scroll to position [513, 0]
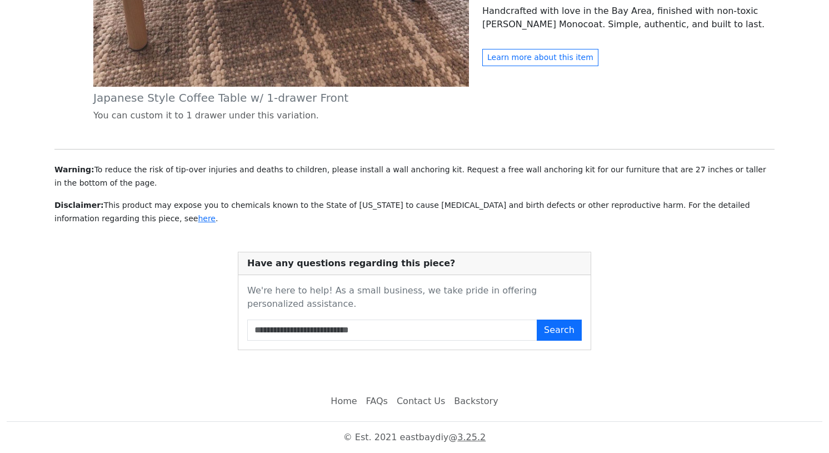
click at [295, 163] on p "Warning: To reduce the risk of tip-over injuries and deaths to children, please…" at bounding box center [414, 176] width 720 height 27
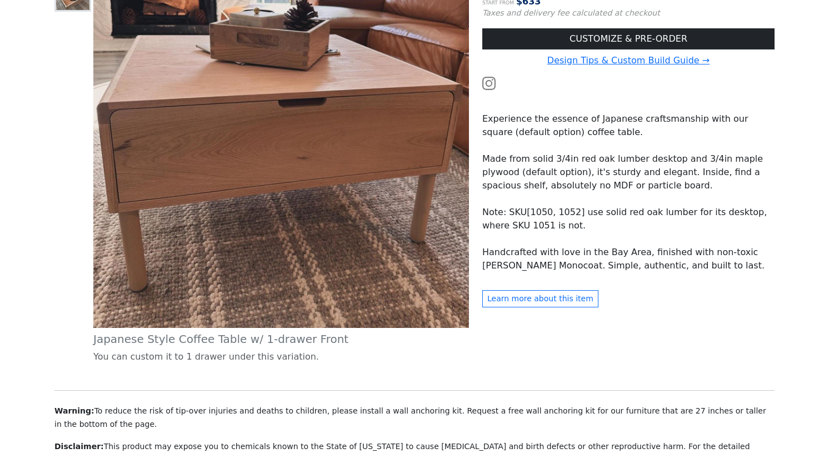
scroll to position [180, 0]
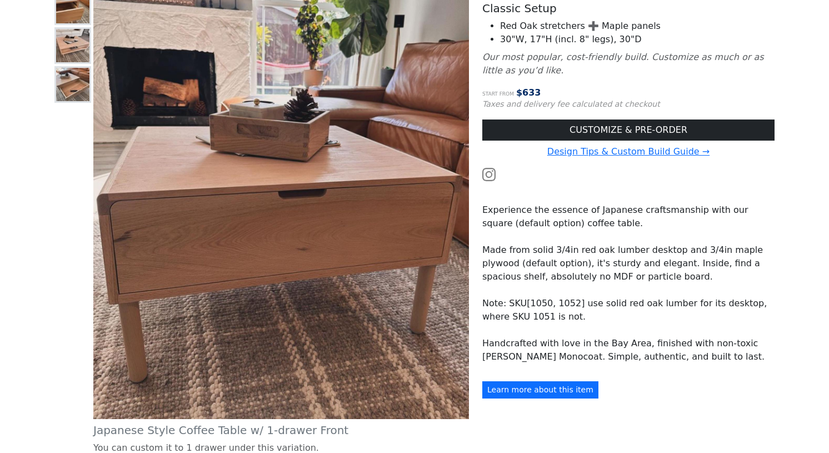
click at [546, 383] on button "Learn more about this item" at bounding box center [540, 389] width 116 height 17
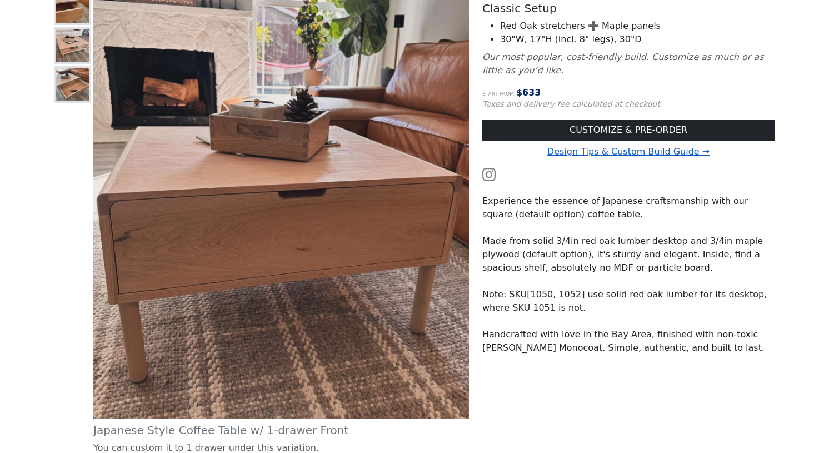
click at [586, 153] on link "Design Tips & Custom Build Guide →" at bounding box center [628, 151] width 162 height 11
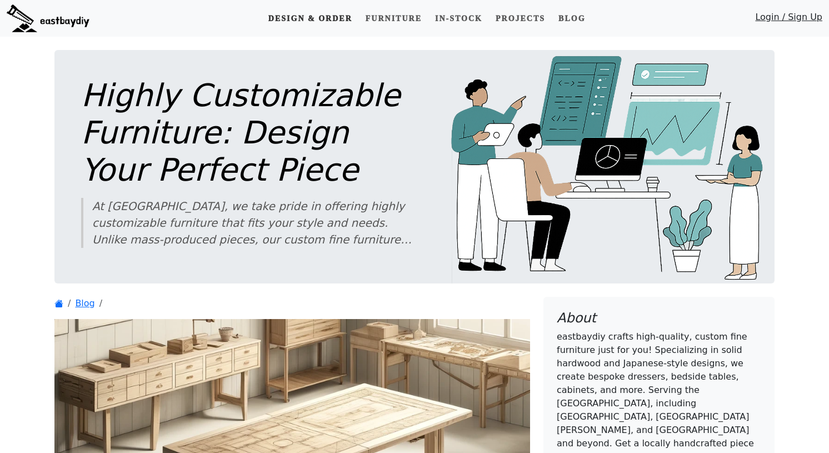
click at [327, 16] on link "Design & Order" at bounding box center [310, 18] width 93 height 21
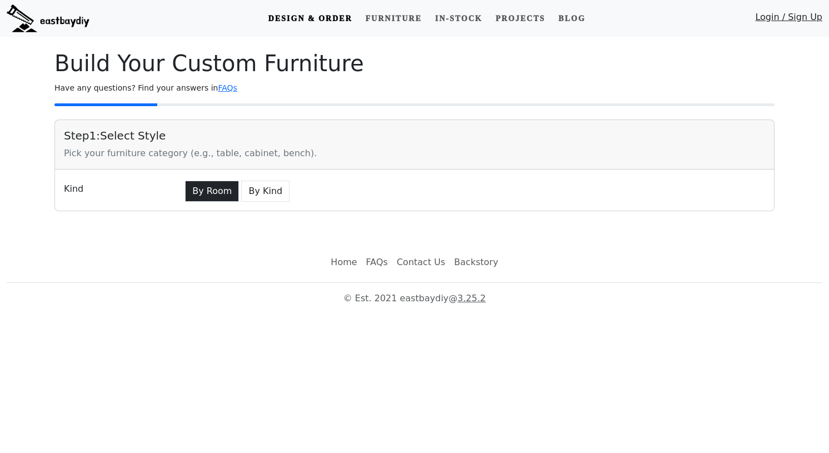
click at [212, 185] on button "By Room" at bounding box center [212, 190] width 54 height 21
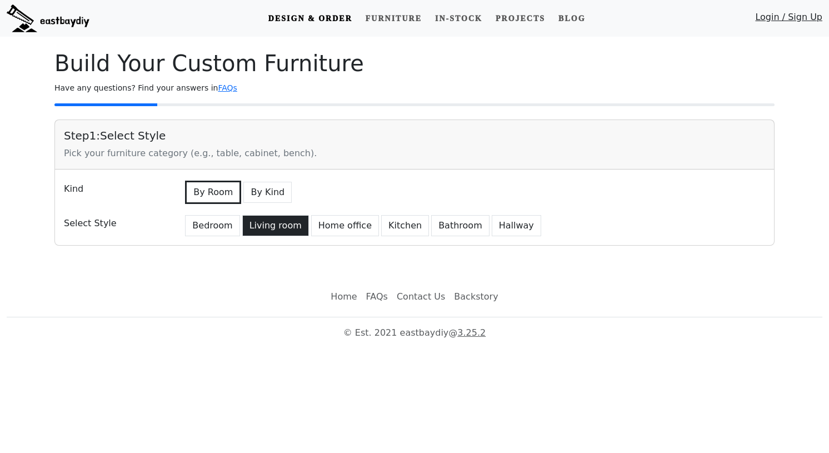
click at [253, 233] on button "Living room" at bounding box center [275, 225] width 67 height 21
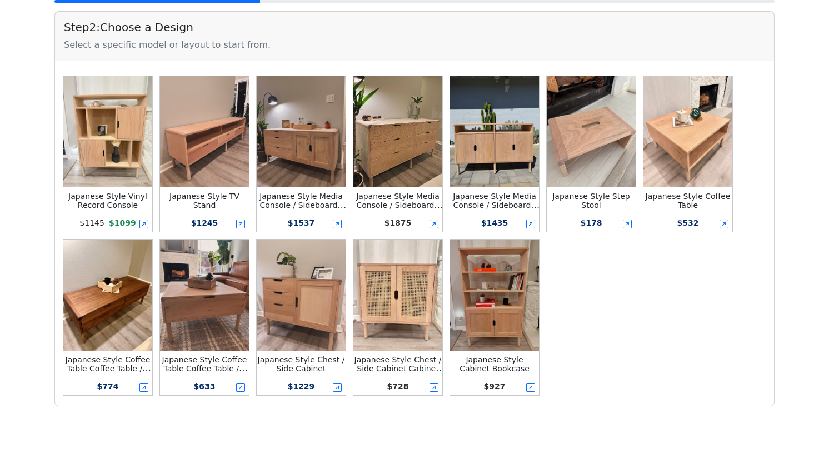
scroll to position [302, 0]
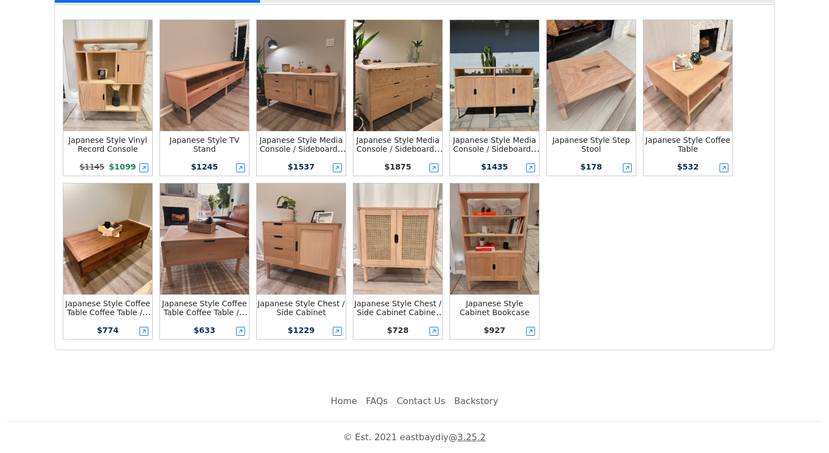
click at [121, 239] on img at bounding box center [107, 238] width 89 height 111
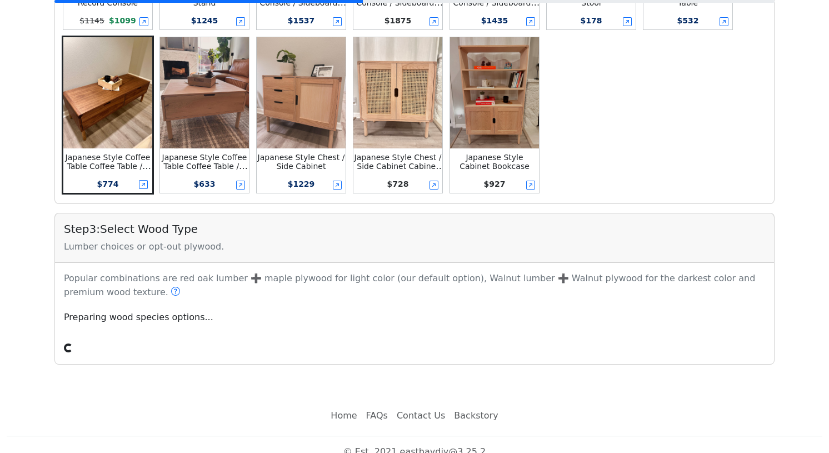
scroll to position [449, 0]
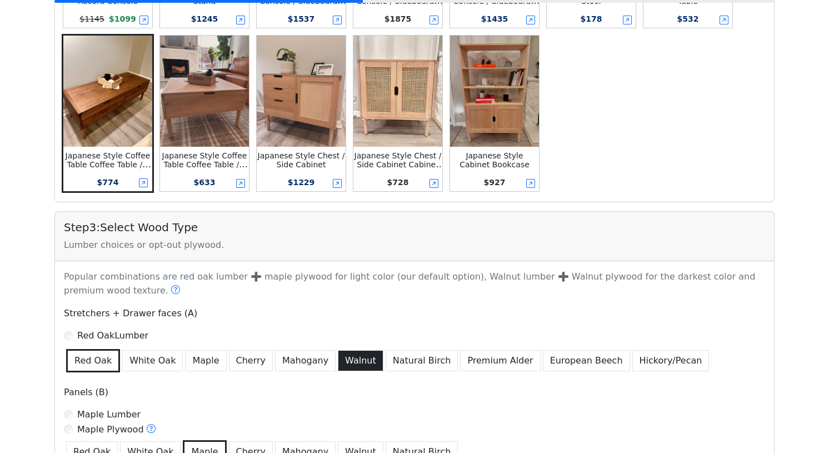
click at [338, 368] on button "Walnut" at bounding box center [361, 360] width 46 height 21
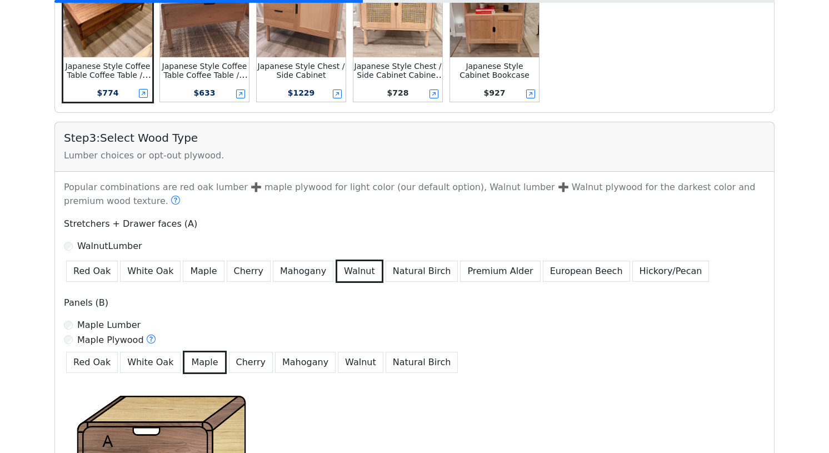
scroll to position [548, 0]
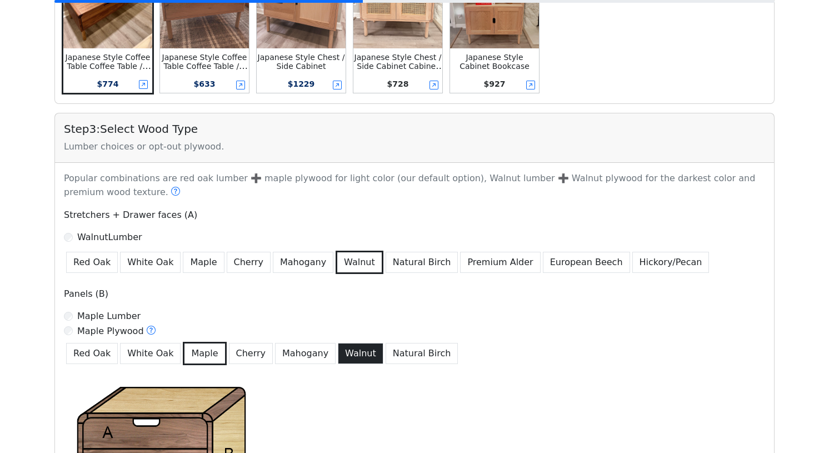
click at [338, 356] on button "Walnut" at bounding box center [361, 353] width 46 height 21
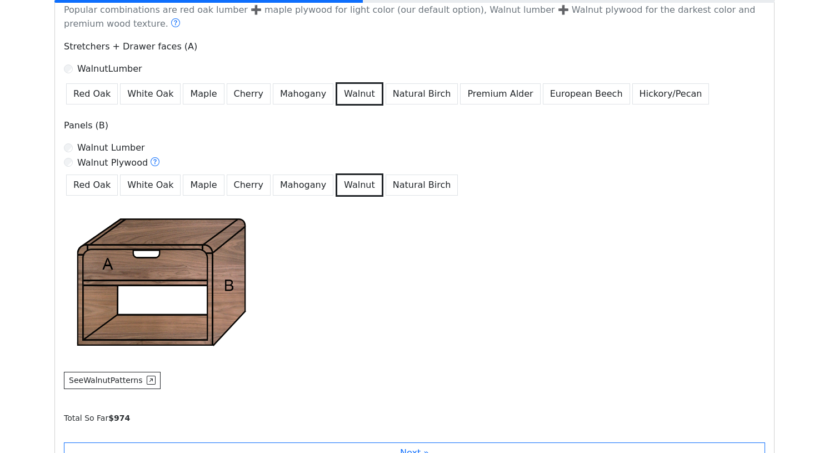
scroll to position [771, 0]
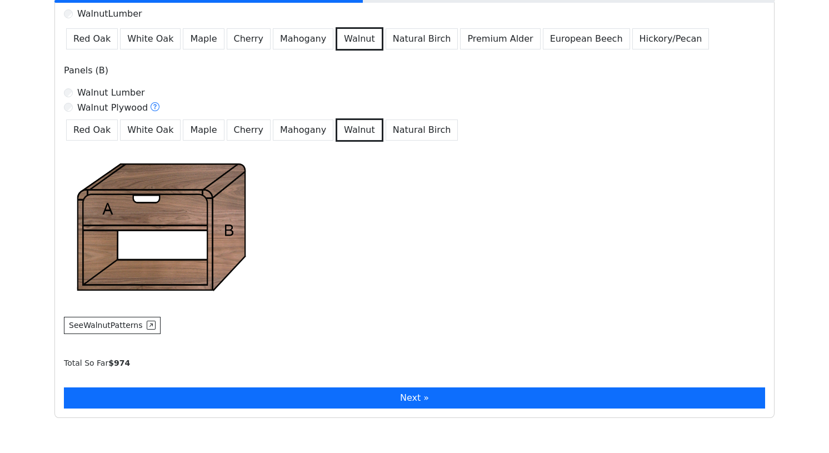
click at [334, 395] on button "Next »" at bounding box center [414, 397] width 701 height 21
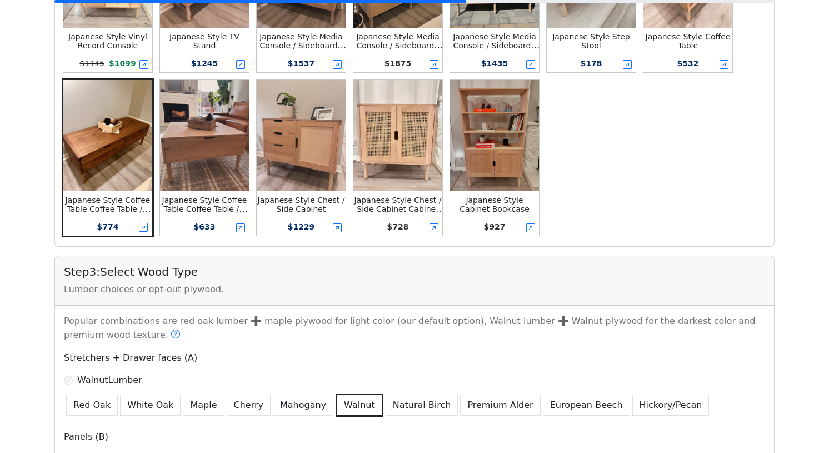
scroll to position [294, 0]
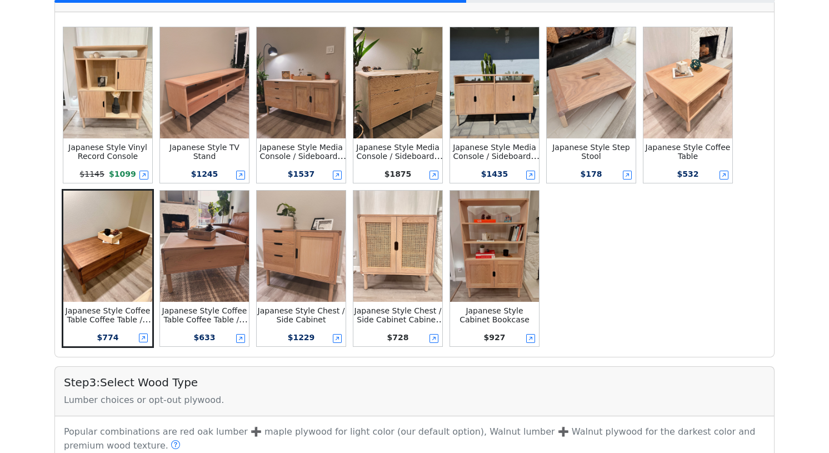
click at [94, 219] on img at bounding box center [107, 245] width 89 height 111
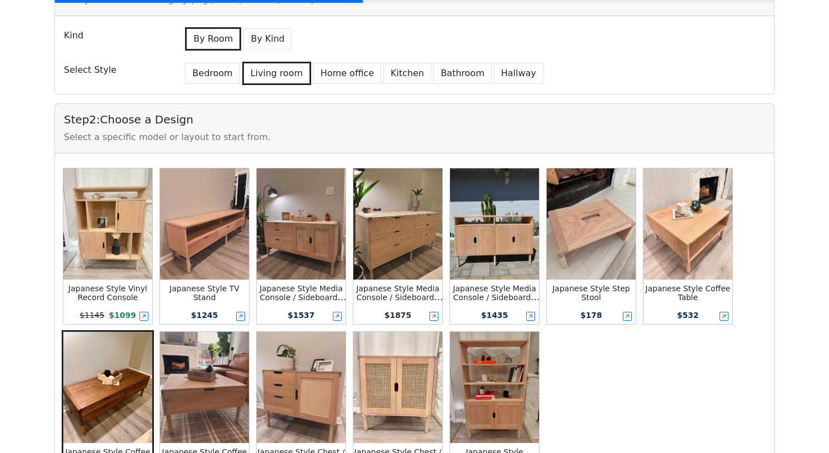
scroll to position [251, 0]
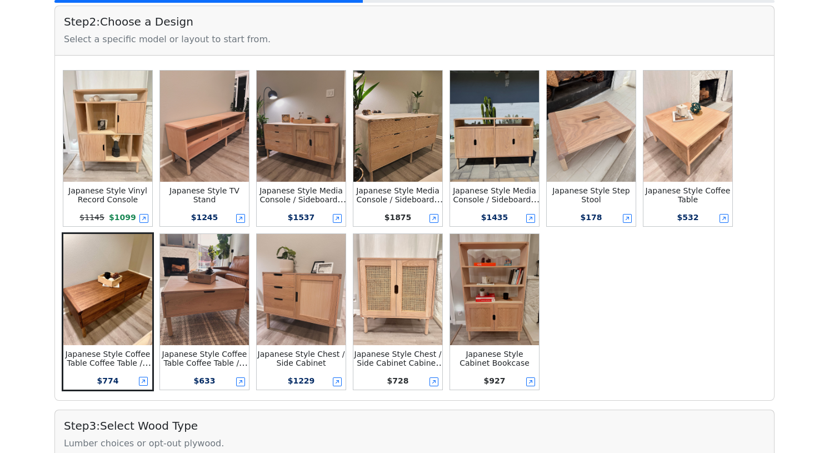
click at [122, 278] on img at bounding box center [107, 289] width 89 height 111
click at [114, 258] on img at bounding box center [107, 289] width 89 height 111
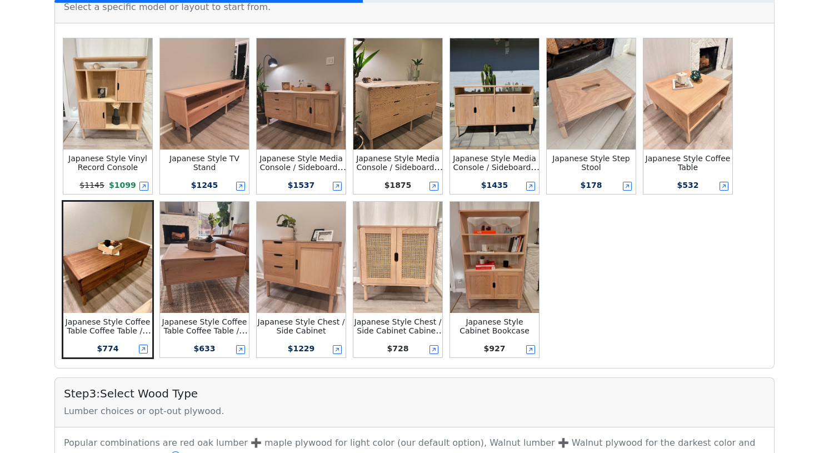
scroll to position [0, 0]
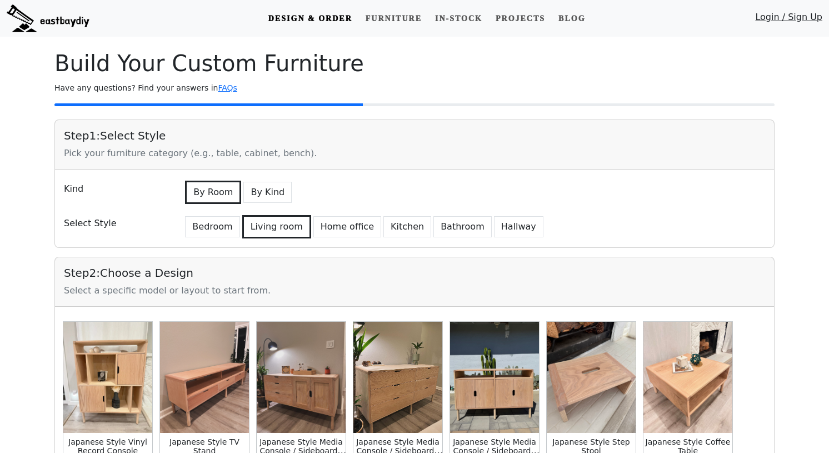
click at [534, 367] on img at bounding box center [494, 377] width 89 height 111
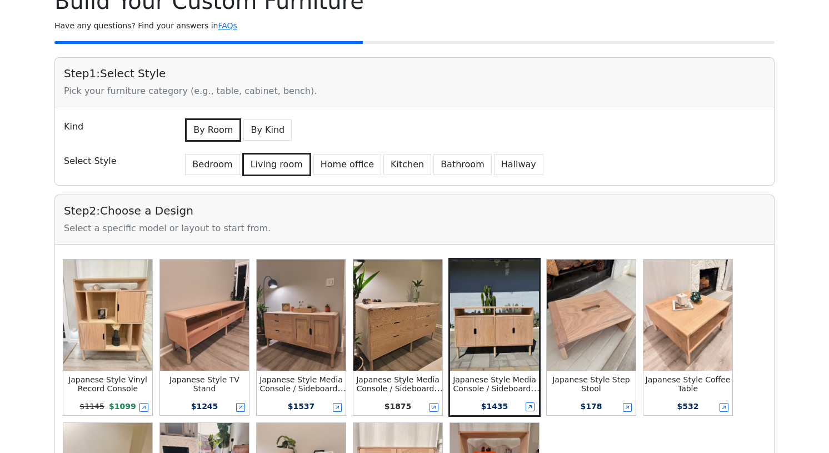
scroll to position [252, 0]
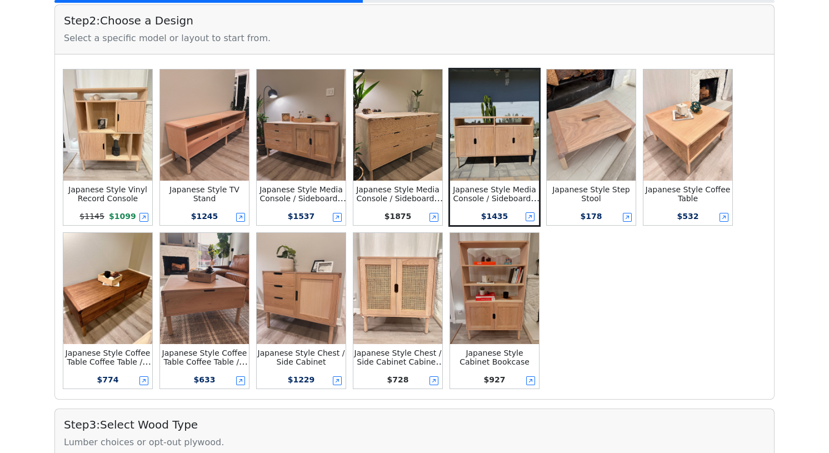
click at [592, 203] on div "Japanese Style Step Stool $ 178" at bounding box center [591, 147] width 90 height 157
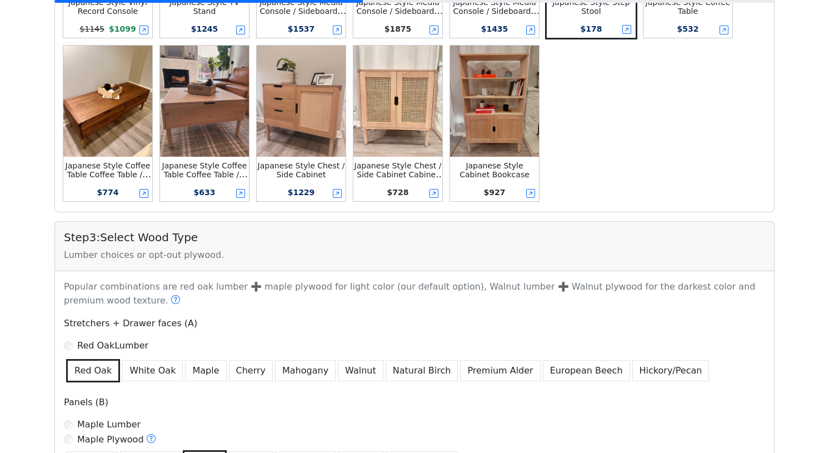
scroll to position [438, 0]
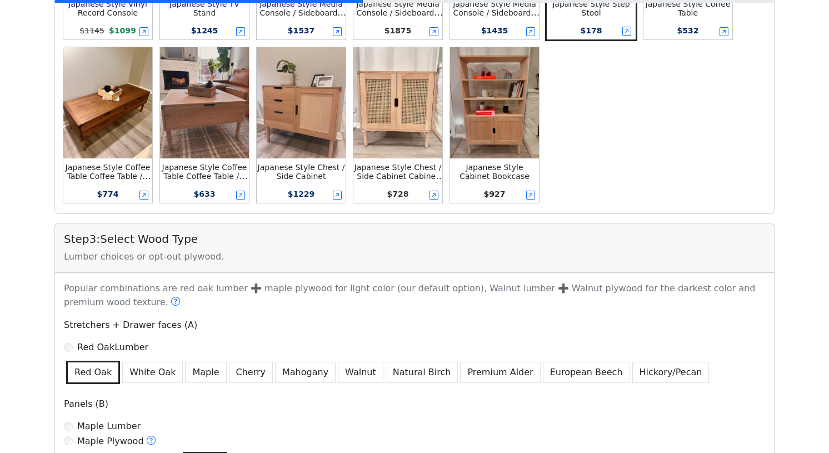
click at [119, 94] on img at bounding box center [107, 102] width 89 height 111
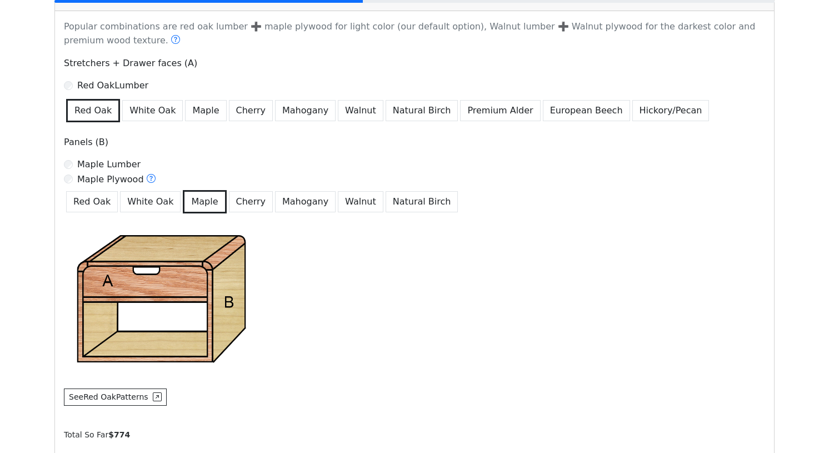
scroll to position [839, 0]
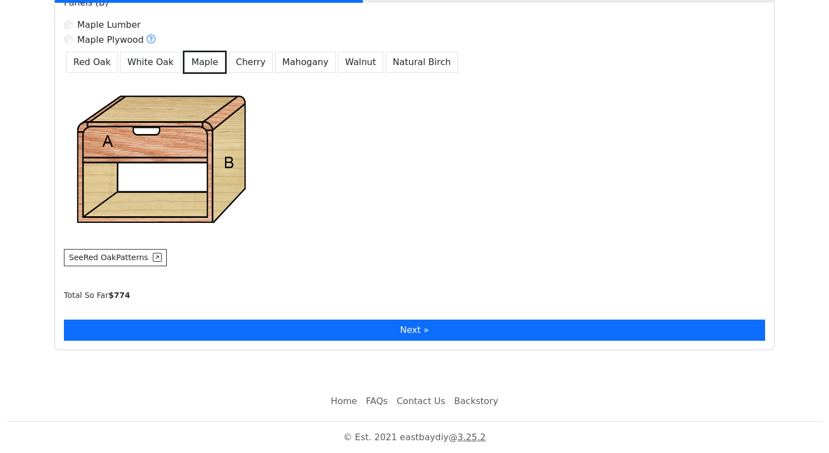
click at [204, 326] on button "Next »" at bounding box center [414, 329] width 701 height 21
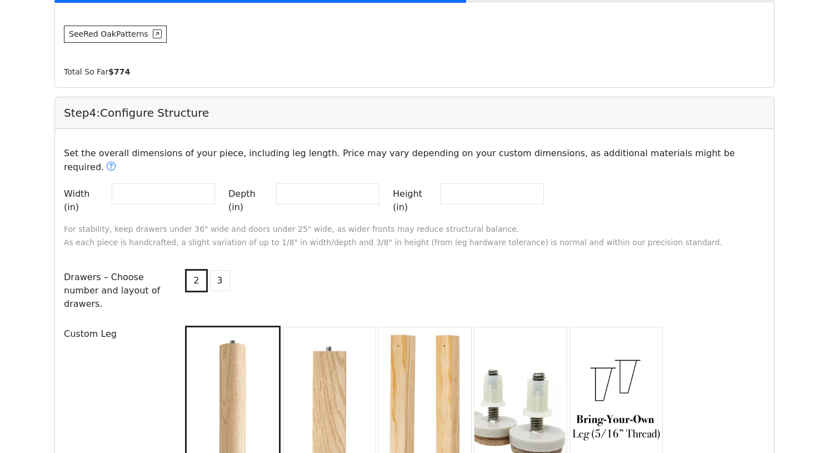
scroll to position [1071, 0]
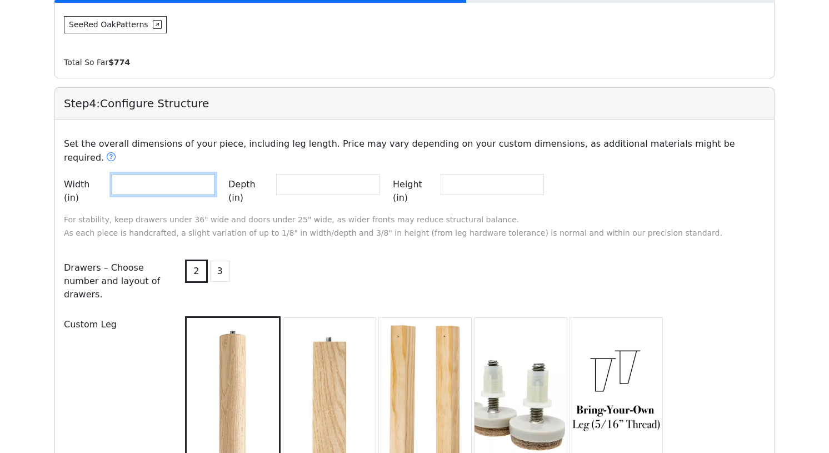
drag, startPoint x: 155, startPoint y: 173, endPoint x: 89, endPoint y: 167, distance: 66.4
click at [89, 174] on div "Width (in) **" at bounding box center [139, 191] width 151 height 34
type input "**"
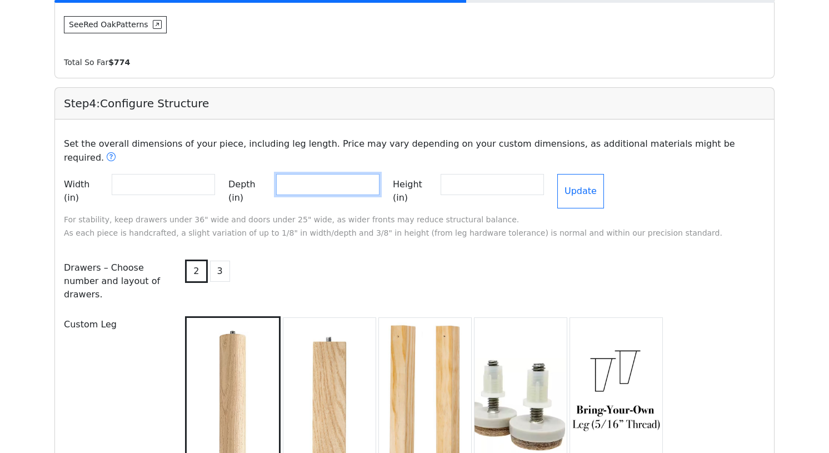
drag, startPoint x: 309, startPoint y: 176, endPoint x: 254, endPoint y: 170, distance: 55.8
click at [254, 174] on div "Depth (in) **" at bounding box center [303, 191] width 151 height 34
type input "**"
click at [604, 174] on button "Update" at bounding box center [580, 191] width 47 height 34
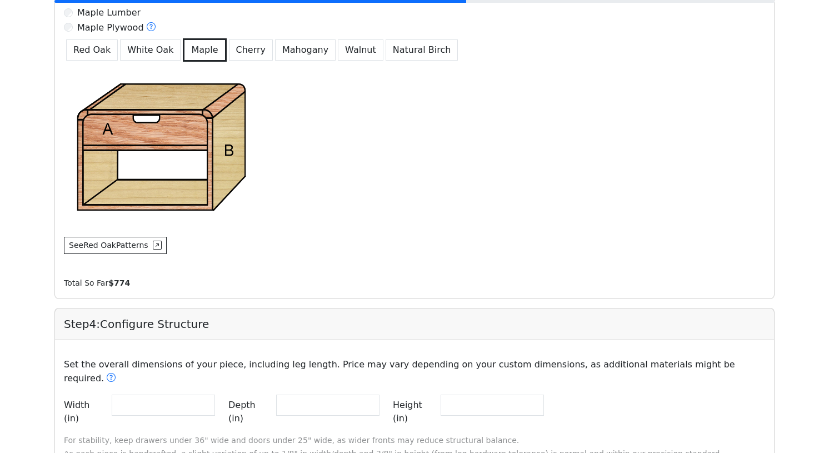
scroll to position [794, 0]
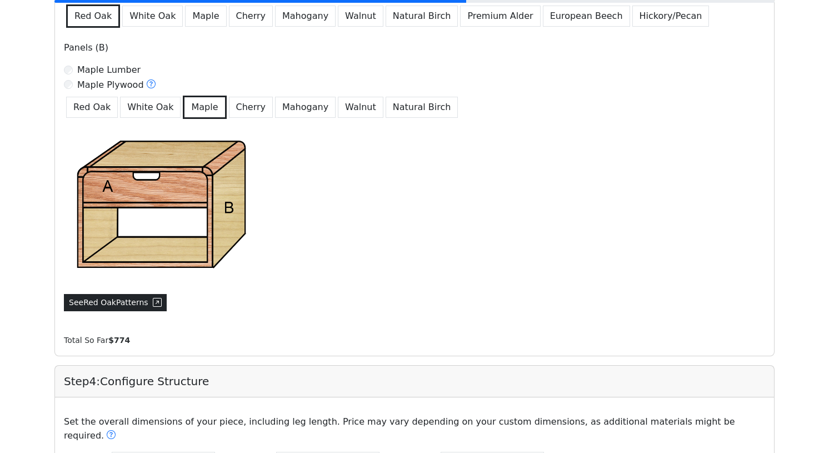
click at [122, 306] on button "See Red Oak Patterns" at bounding box center [115, 302] width 103 height 17
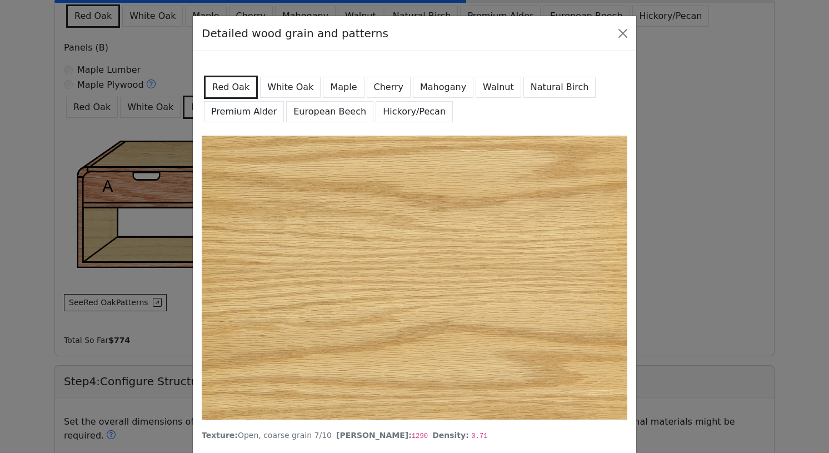
click at [475, 86] on button "Walnut" at bounding box center [498, 87] width 46 height 21
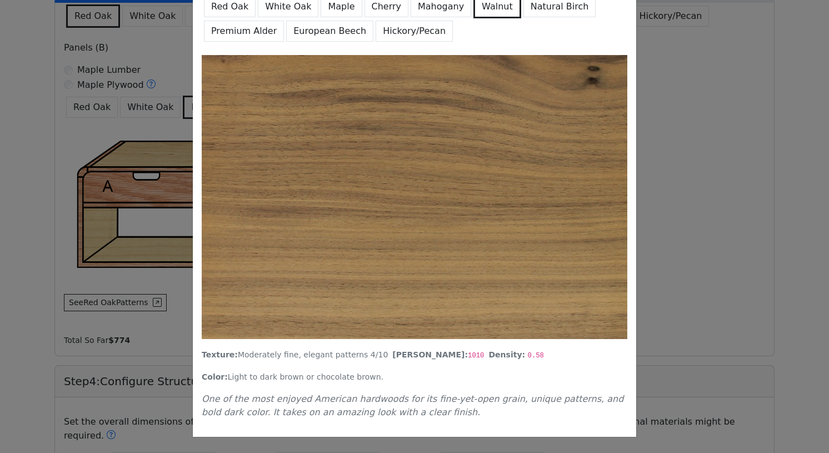
scroll to position [0, 0]
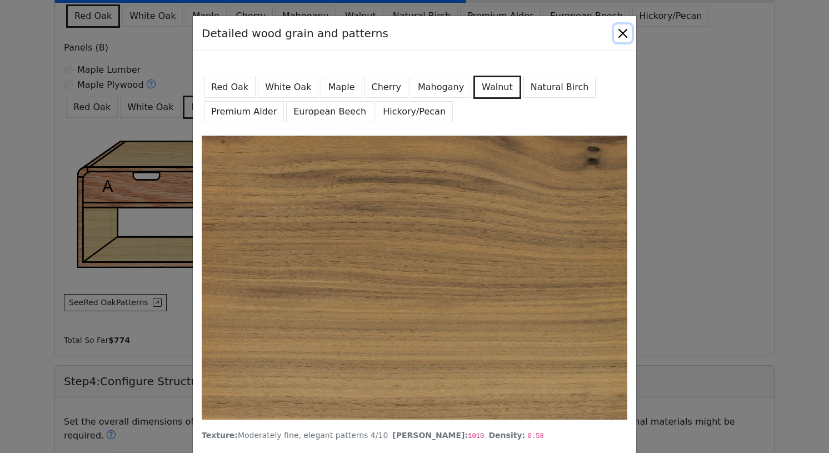
click at [625, 32] on button "Close" at bounding box center [623, 33] width 18 height 18
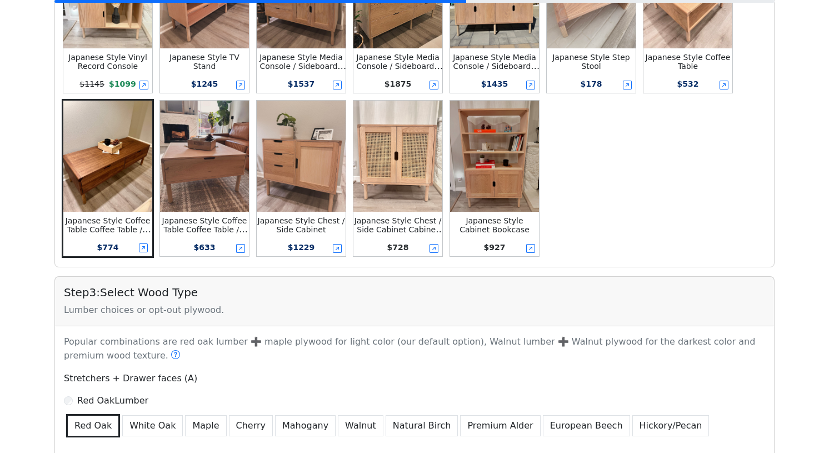
click at [205, 192] on img at bounding box center [204, 156] width 89 height 111
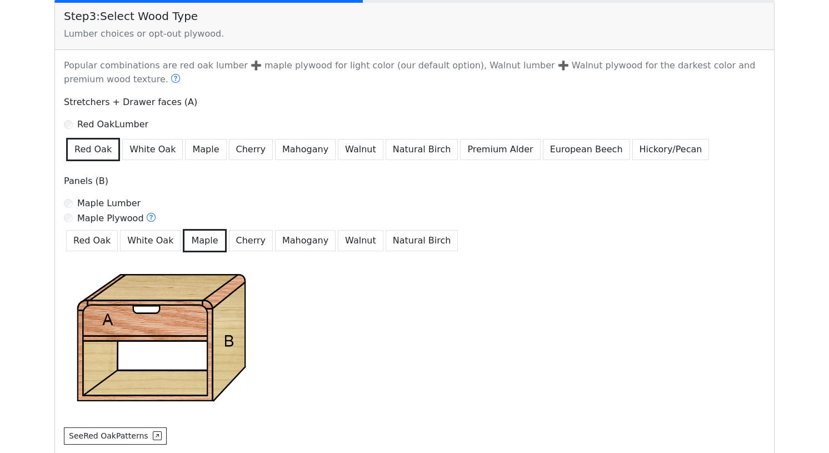
scroll to position [661, 0]
click at [338, 151] on button "Walnut" at bounding box center [361, 148] width 46 height 21
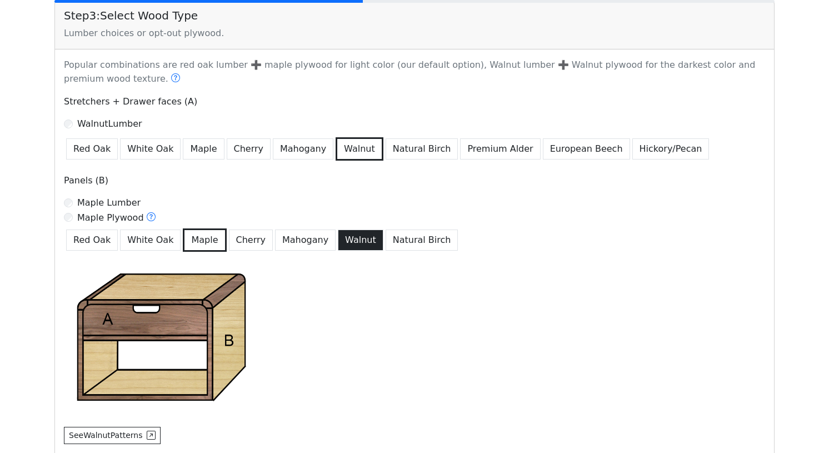
click at [348, 245] on button "Walnut" at bounding box center [361, 239] width 46 height 21
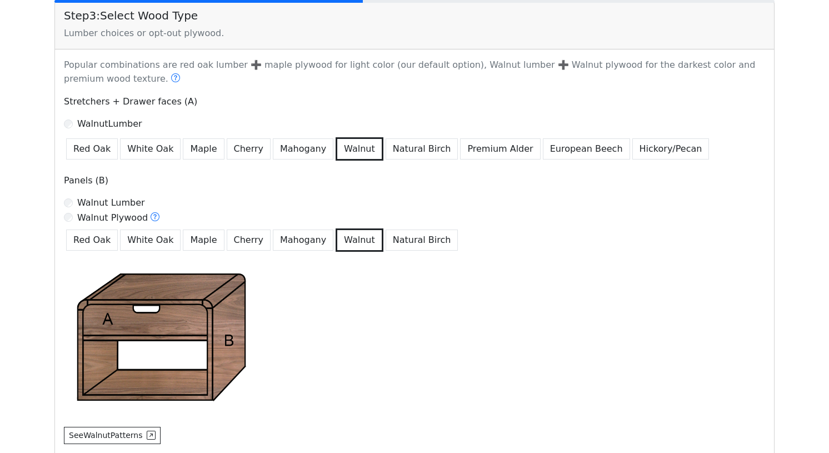
scroll to position [839, 0]
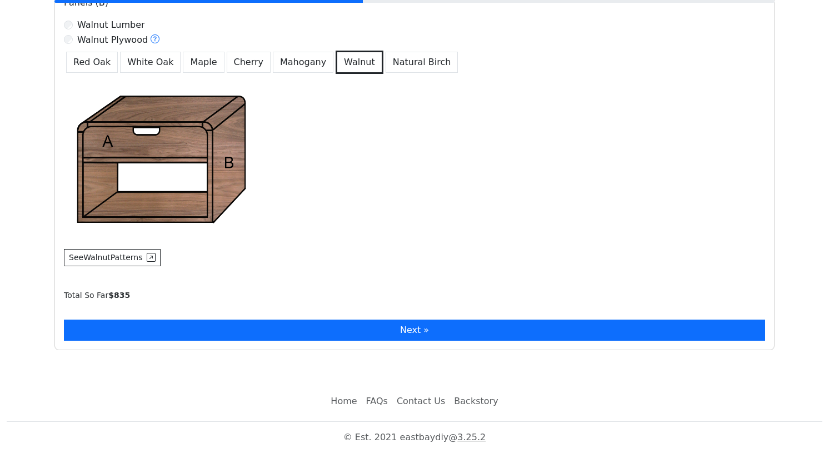
click at [332, 332] on button "Next »" at bounding box center [414, 329] width 701 height 21
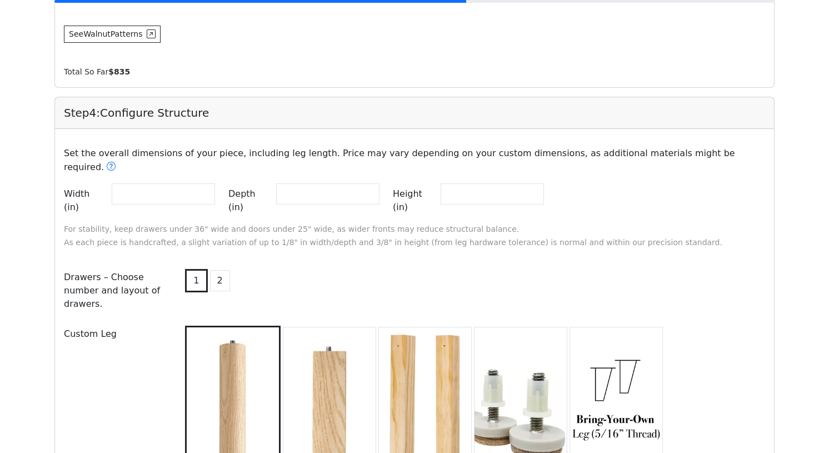
scroll to position [1071, 0]
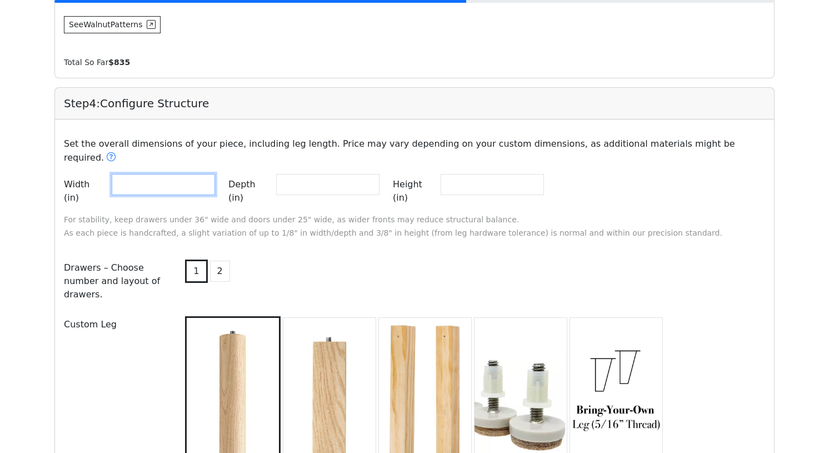
drag, startPoint x: 173, startPoint y: 173, endPoint x: 63, endPoint y: 159, distance: 110.2
click at [63, 159] on div "Set the overall dimensions of your piece, including leg length. Price may vary …" at bounding box center [414, 188] width 714 height 120
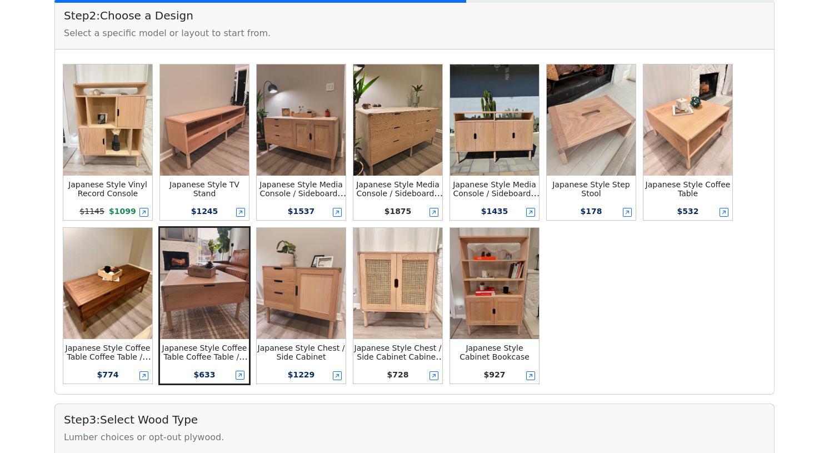
click at [114, 249] on img at bounding box center [107, 283] width 89 height 111
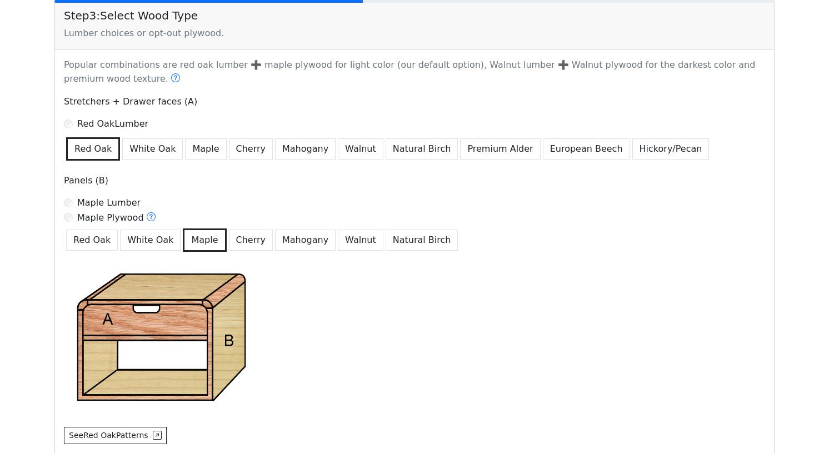
scroll to position [635, 0]
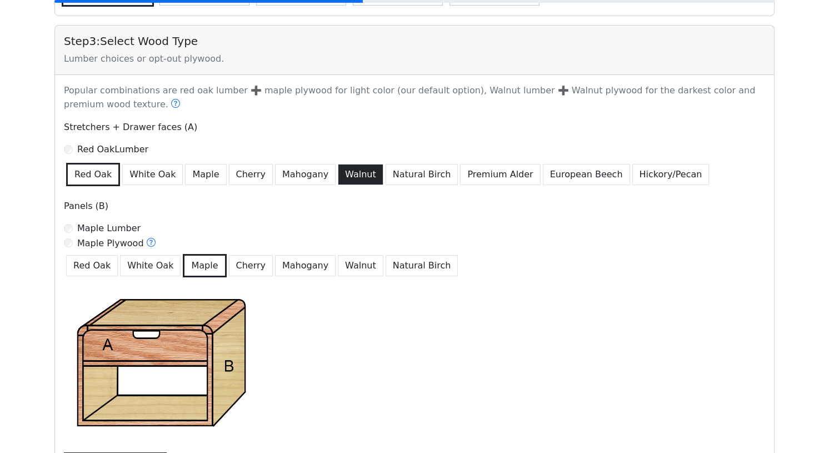
click at [338, 173] on button "Walnut" at bounding box center [361, 174] width 46 height 21
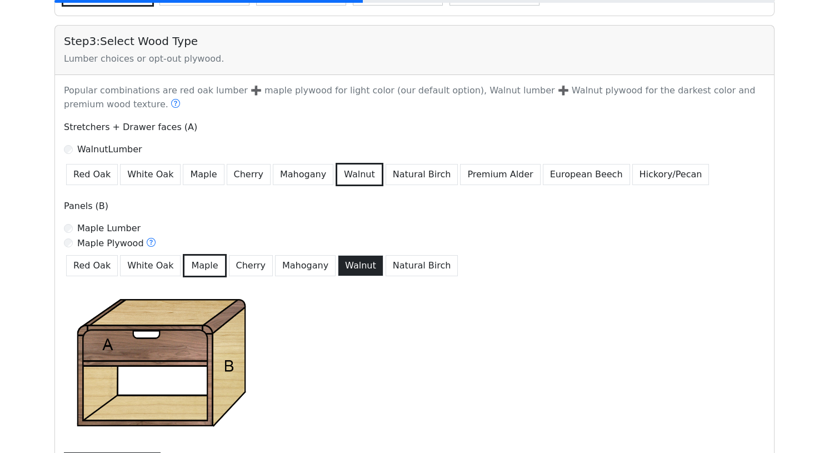
click at [355, 274] on button "Walnut" at bounding box center [361, 265] width 46 height 21
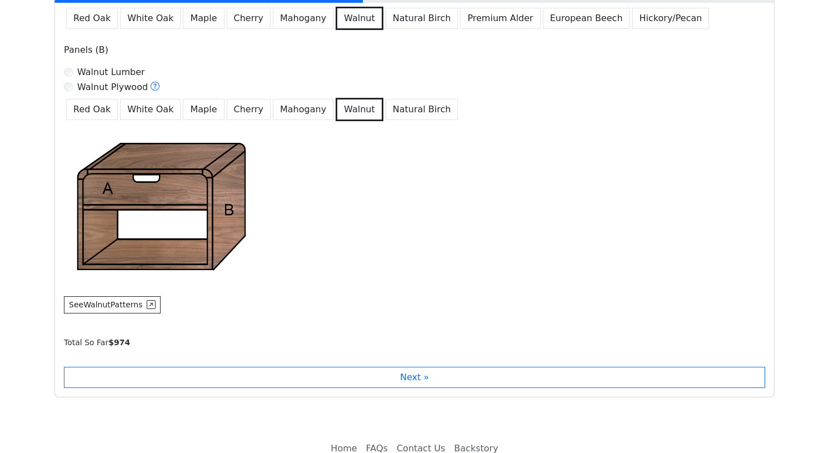
scroll to position [839, 0]
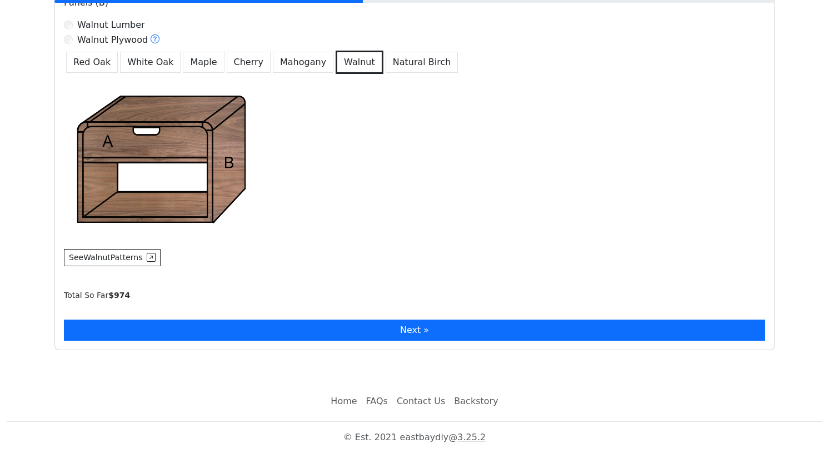
click at [235, 331] on button "Next »" at bounding box center [414, 329] width 701 height 21
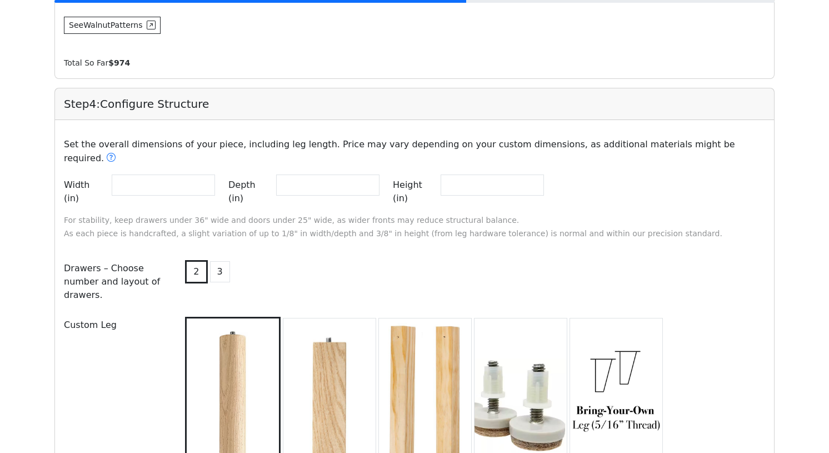
scroll to position [1071, 0]
drag, startPoint x: 165, startPoint y: 175, endPoint x: 81, endPoint y: 167, distance: 84.8
click at [81, 174] on div "Width (in) **" at bounding box center [139, 191] width 151 height 34
type input "**"
drag, startPoint x: 321, startPoint y: 178, endPoint x: 246, endPoint y: 170, distance: 75.3
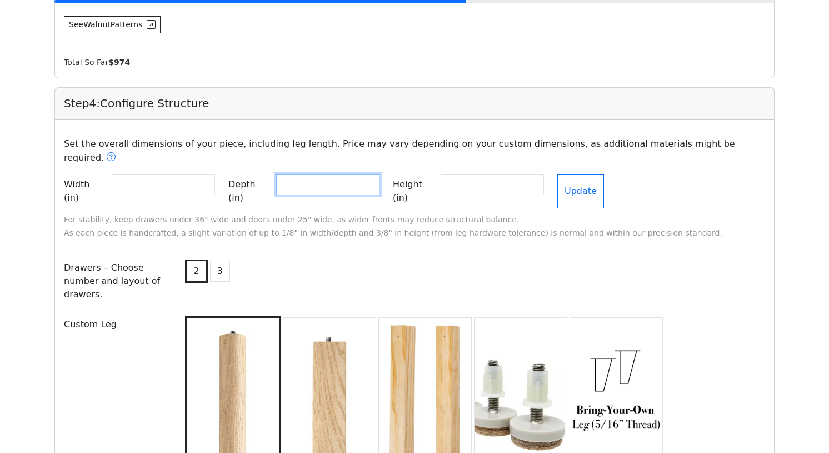
click at [246, 174] on div "Depth (in) **" at bounding box center [303, 191] width 151 height 34
type input "**"
click at [501, 174] on input "**" at bounding box center [491, 184] width 103 height 21
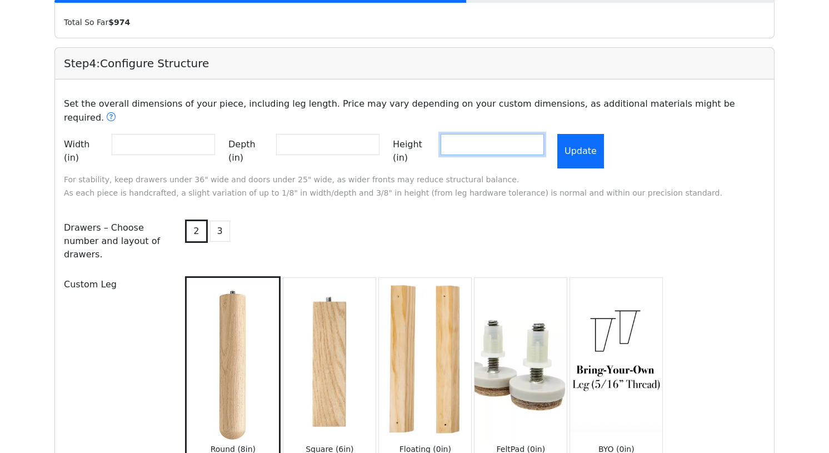
scroll to position [1107, 0]
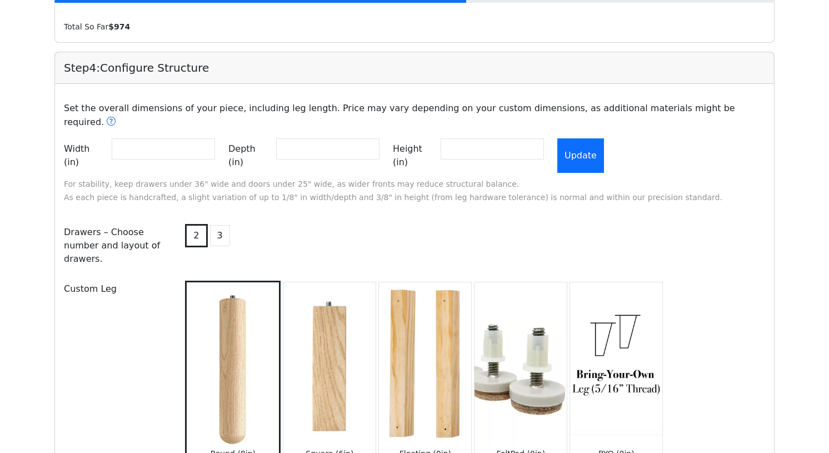
click at [604, 138] on button "Update" at bounding box center [580, 155] width 47 height 34
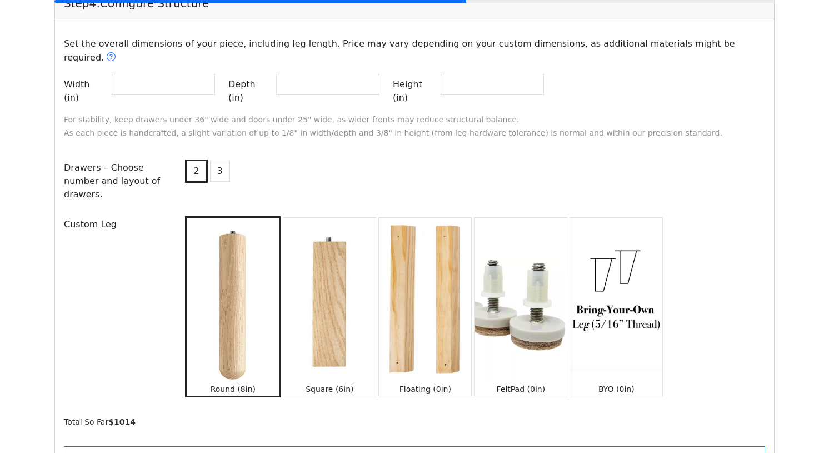
scroll to position [1272, 0]
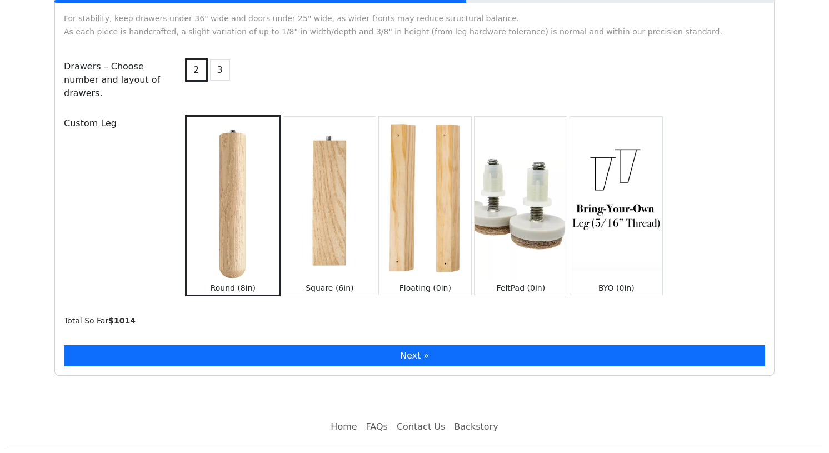
click at [466, 345] on button "Next »" at bounding box center [414, 355] width 701 height 21
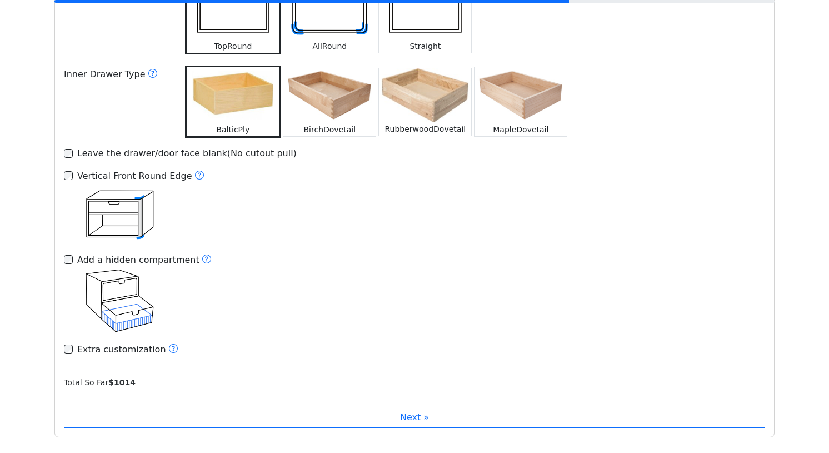
scroll to position [1771, 0]
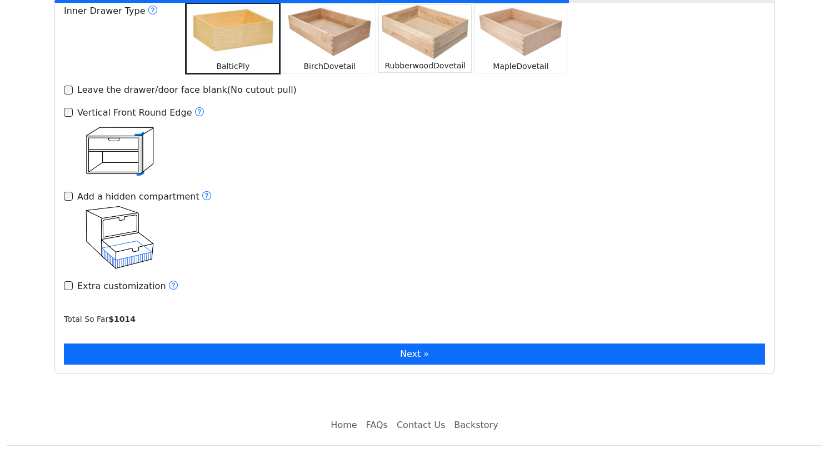
click at [452, 343] on button "Next »" at bounding box center [414, 353] width 701 height 21
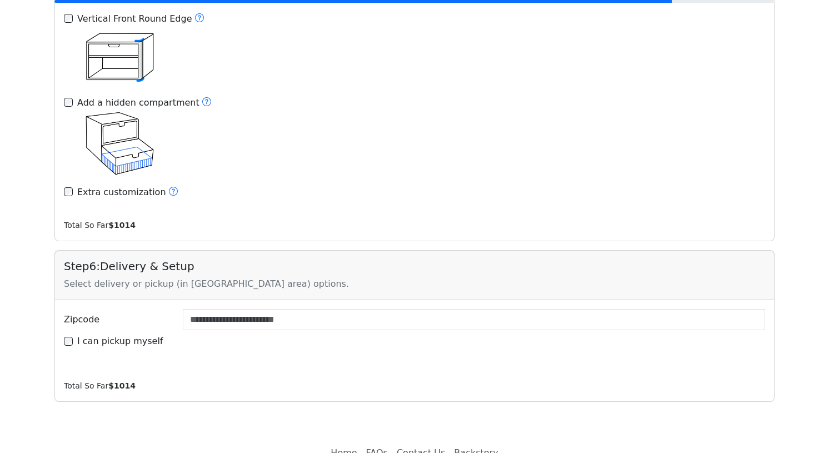
scroll to position [1879, 0]
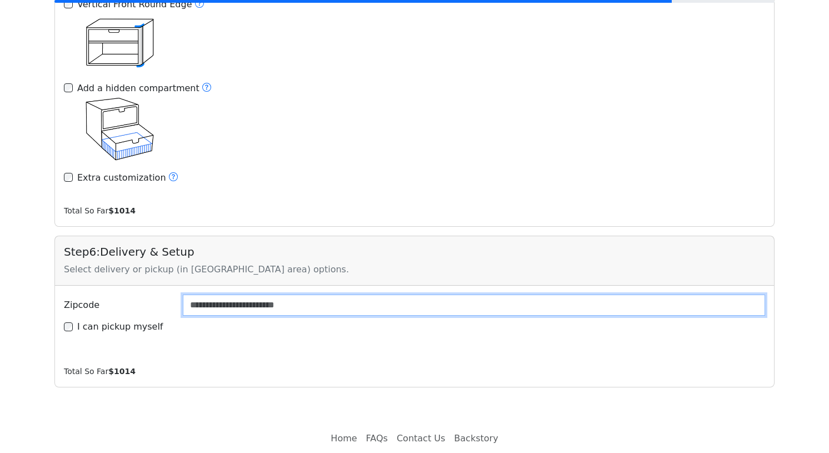
click at [373, 294] on input "Zipcode" at bounding box center [474, 304] width 582 height 21
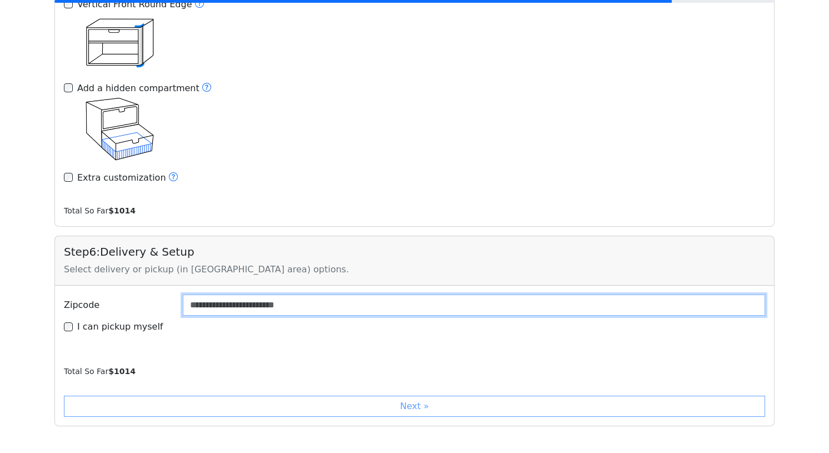
type input "*****"
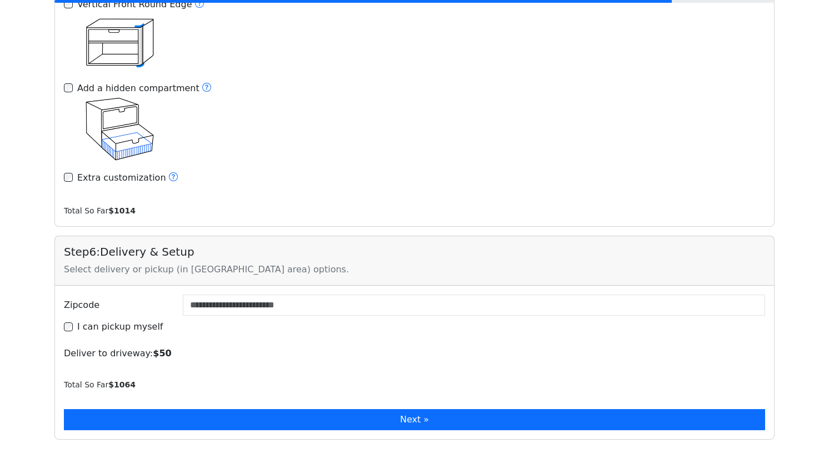
click at [325, 409] on button "Next »" at bounding box center [414, 419] width 701 height 21
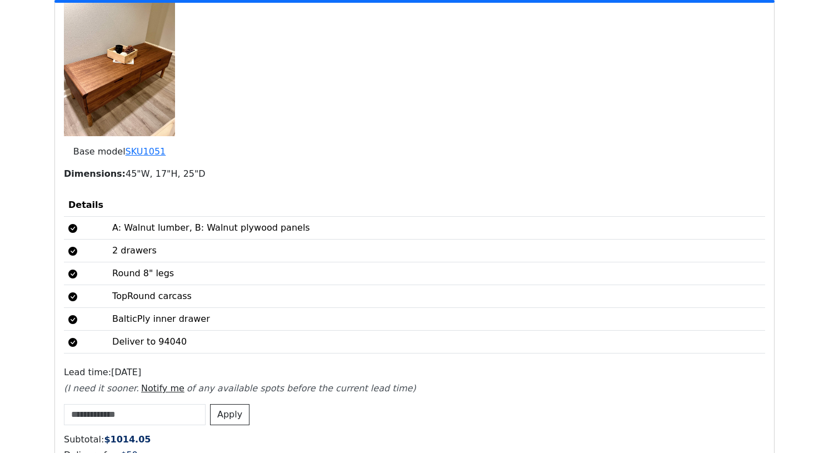
scroll to position [2601, 0]
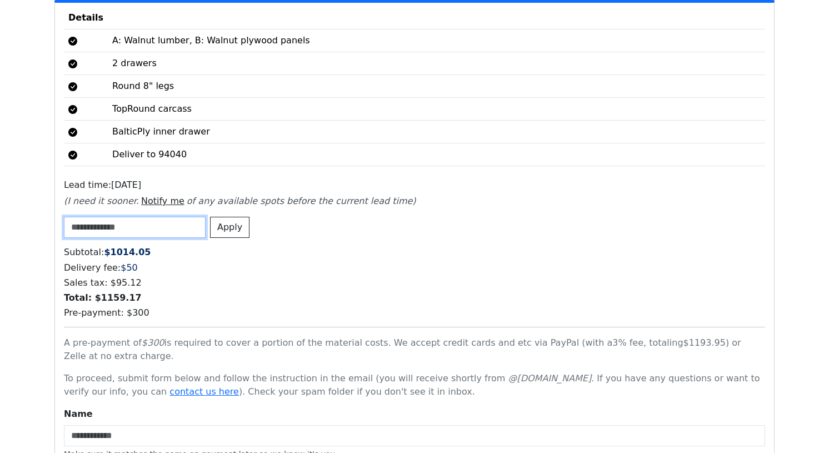
click at [177, 217] on input at bounding box center [135, 227] width 142 height 21
type input "**********"
click at [227, 217] on button "Apply" at bounding box center [229, 227] width 39 height 21
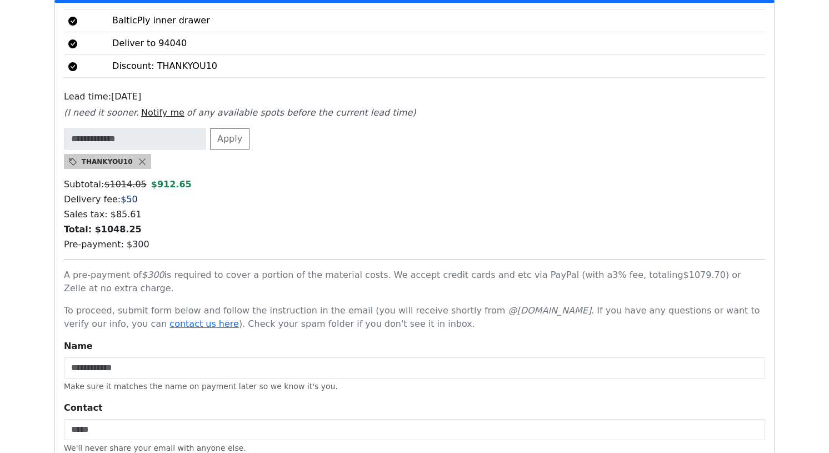
scroll to position [2861, 0]
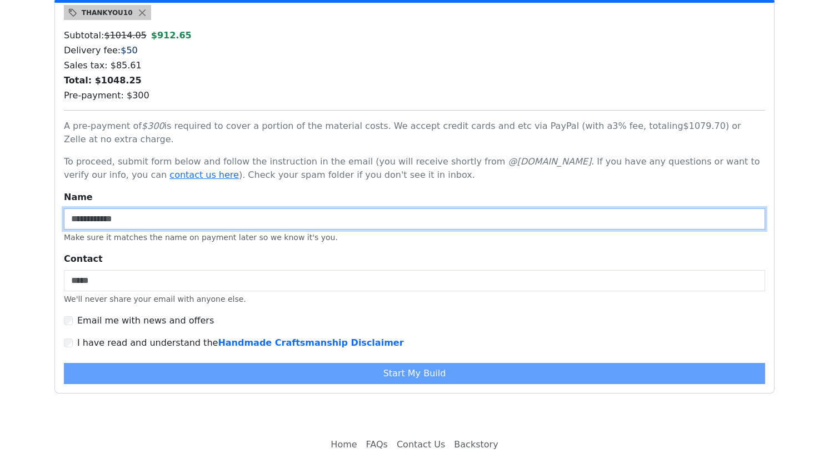
click at [224, 208] on input "Name" at bounding box center [414, 218] width 701 height 21
type input "**********"
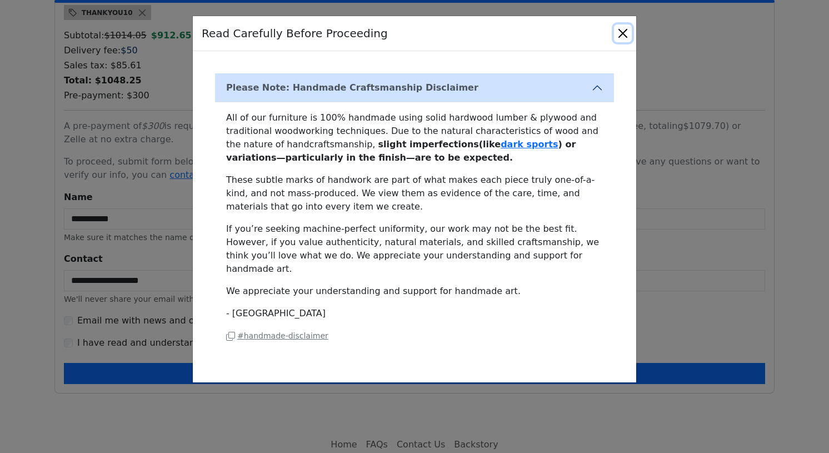
click at [625, 35] on button "Close" at bounding box center [623, 33] width 18 height 18
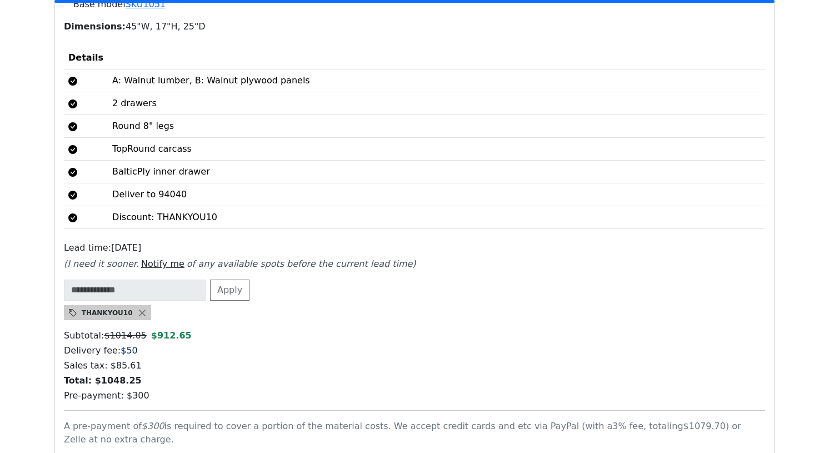
scroll to position [2342, 0]
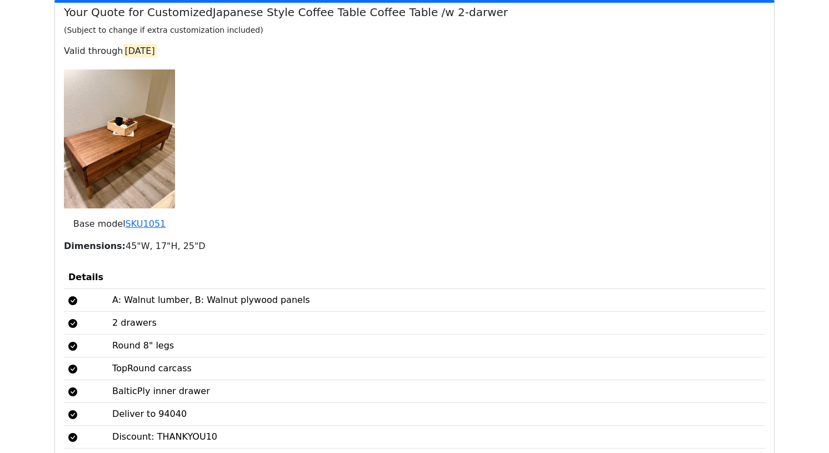
click at [98, 116] on img at bounding box center [119, 138] width 111 height 139
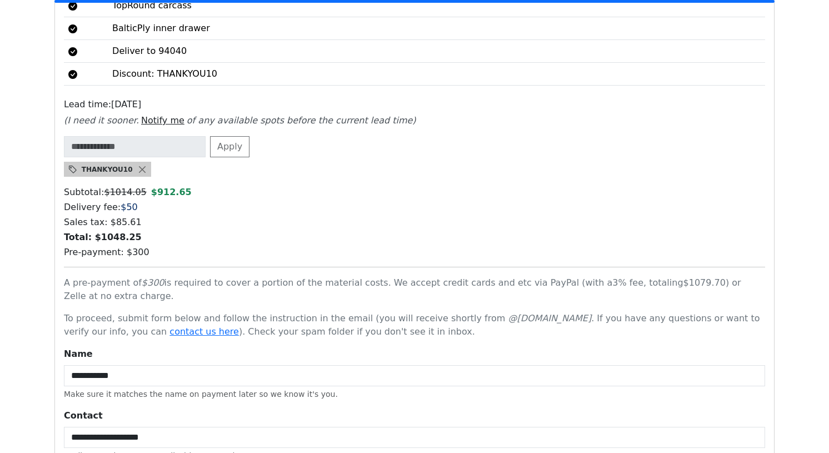
scroll to position [2880, 0]
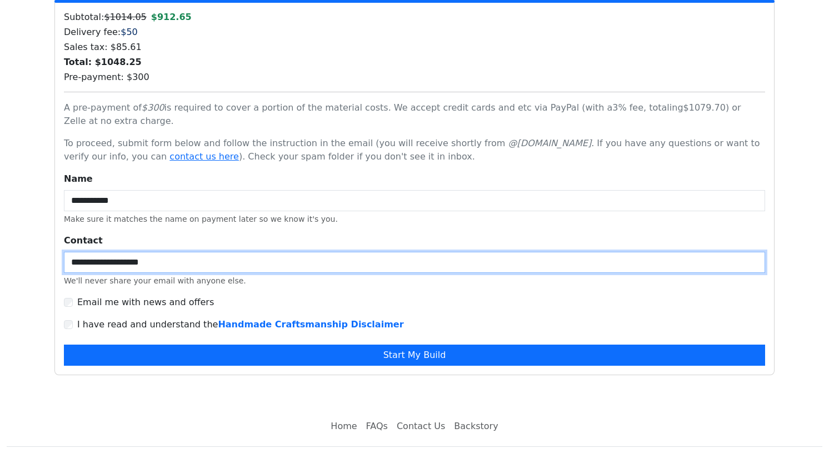
drag, startPoint x: 170, startPoint y: 237, endPoint x: 71, endPoint y: 222, distance: 100.0
click at [71, 234] on div "**********" at bounding box center [414, 260] width 701 height 53
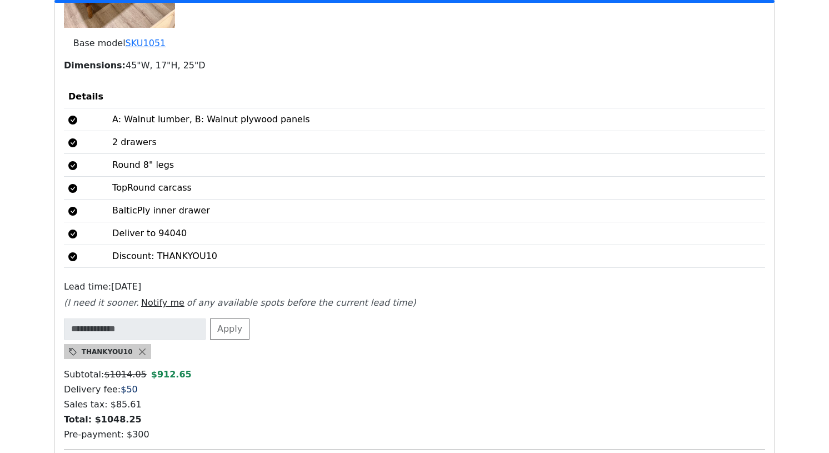
scroll to position [2206, 0]
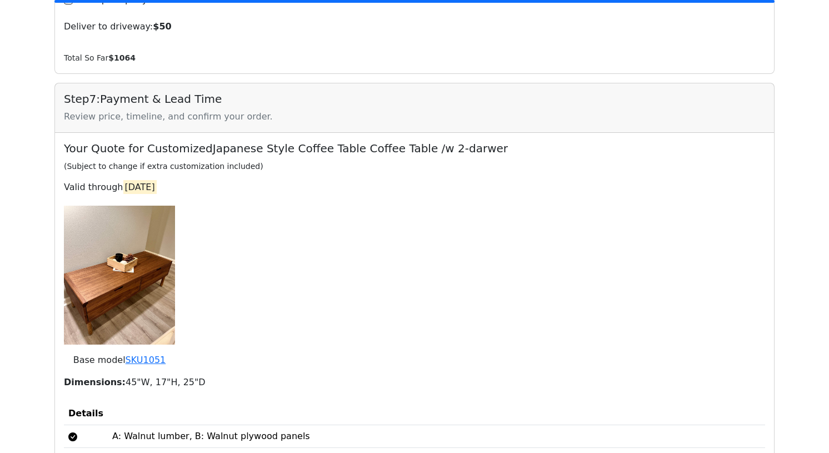
type input "**********"
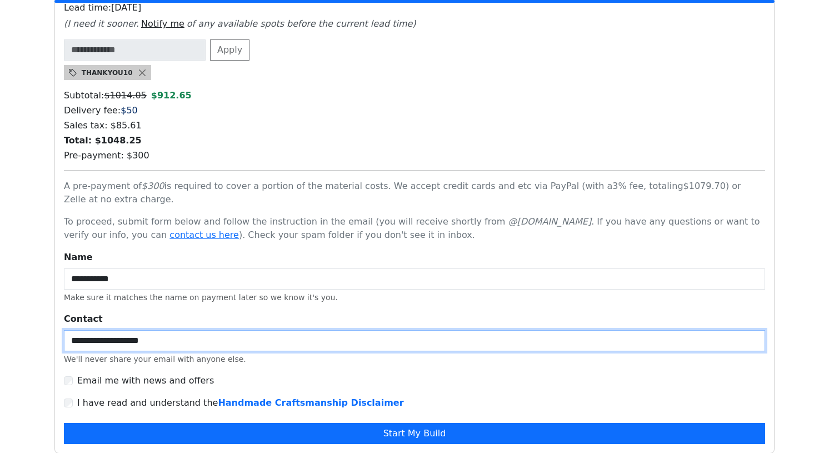
scroll to position [2880, 0]
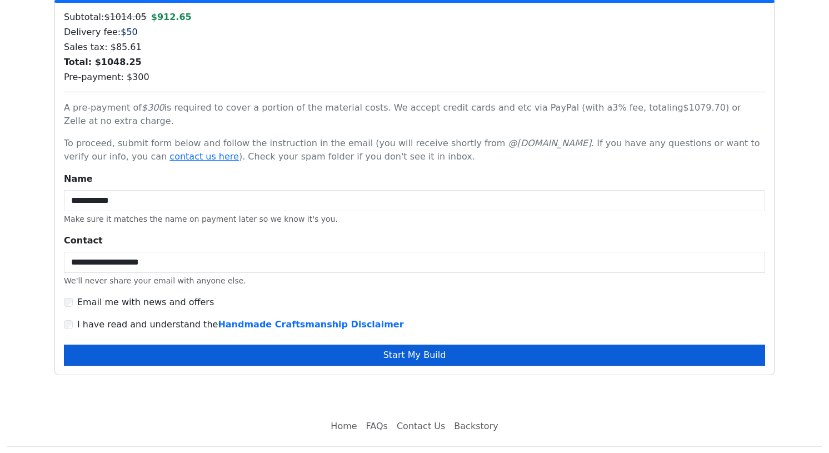
click at [223, 344] on button "Start My Build" at bounding box center [414, 354] width 701 height 21
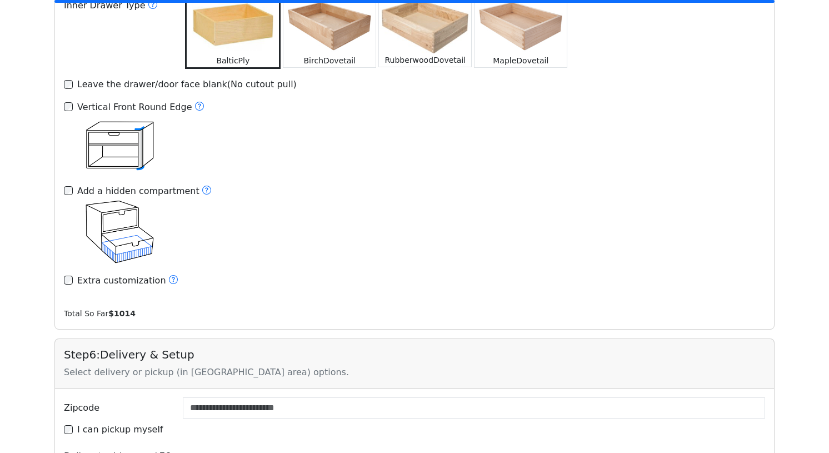
scroll to position [1642, 0]
